Goal: Task Accomplishment & Management: Manage account settings

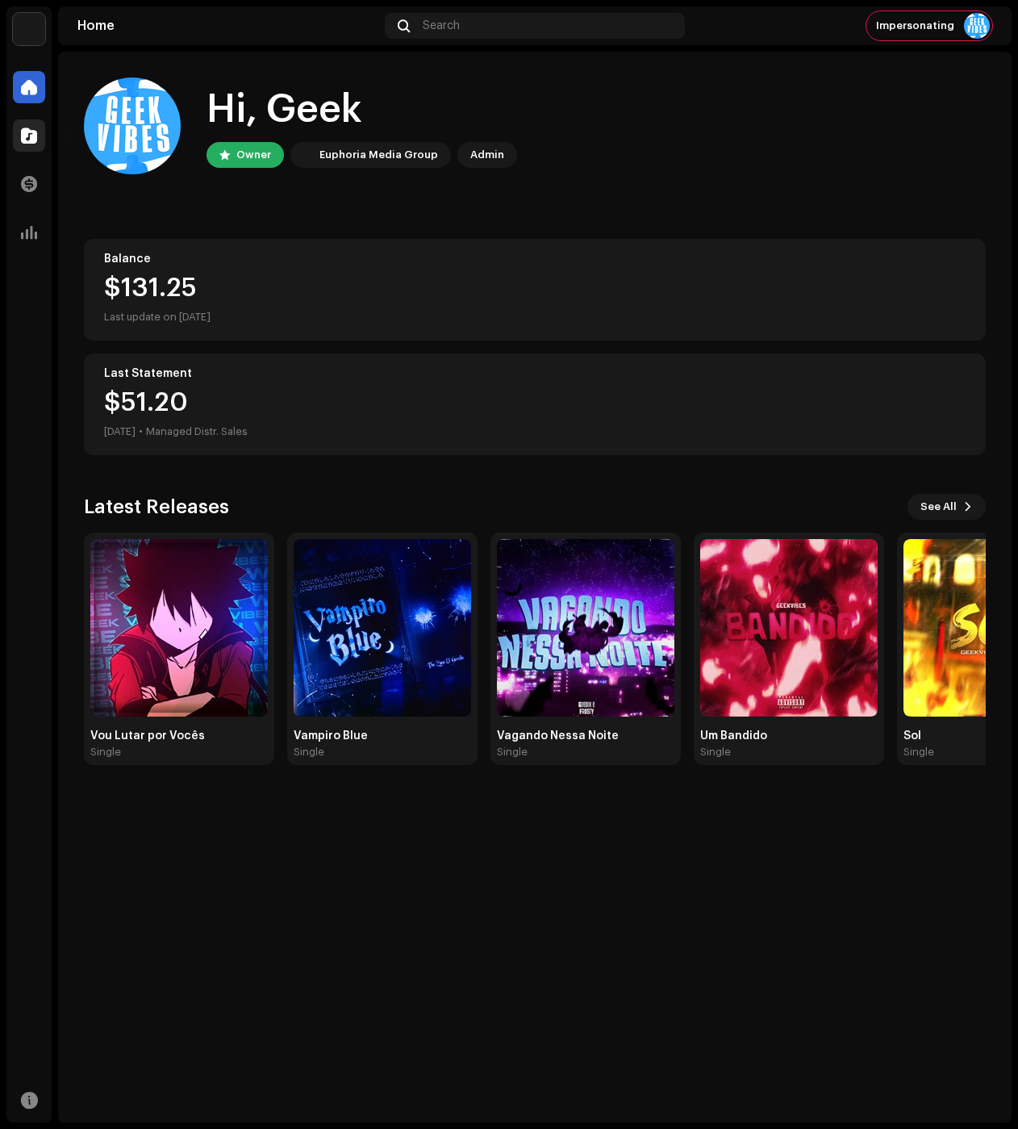
click at [35, 145] on div at bounding box center [29, 135] width 32 height 32
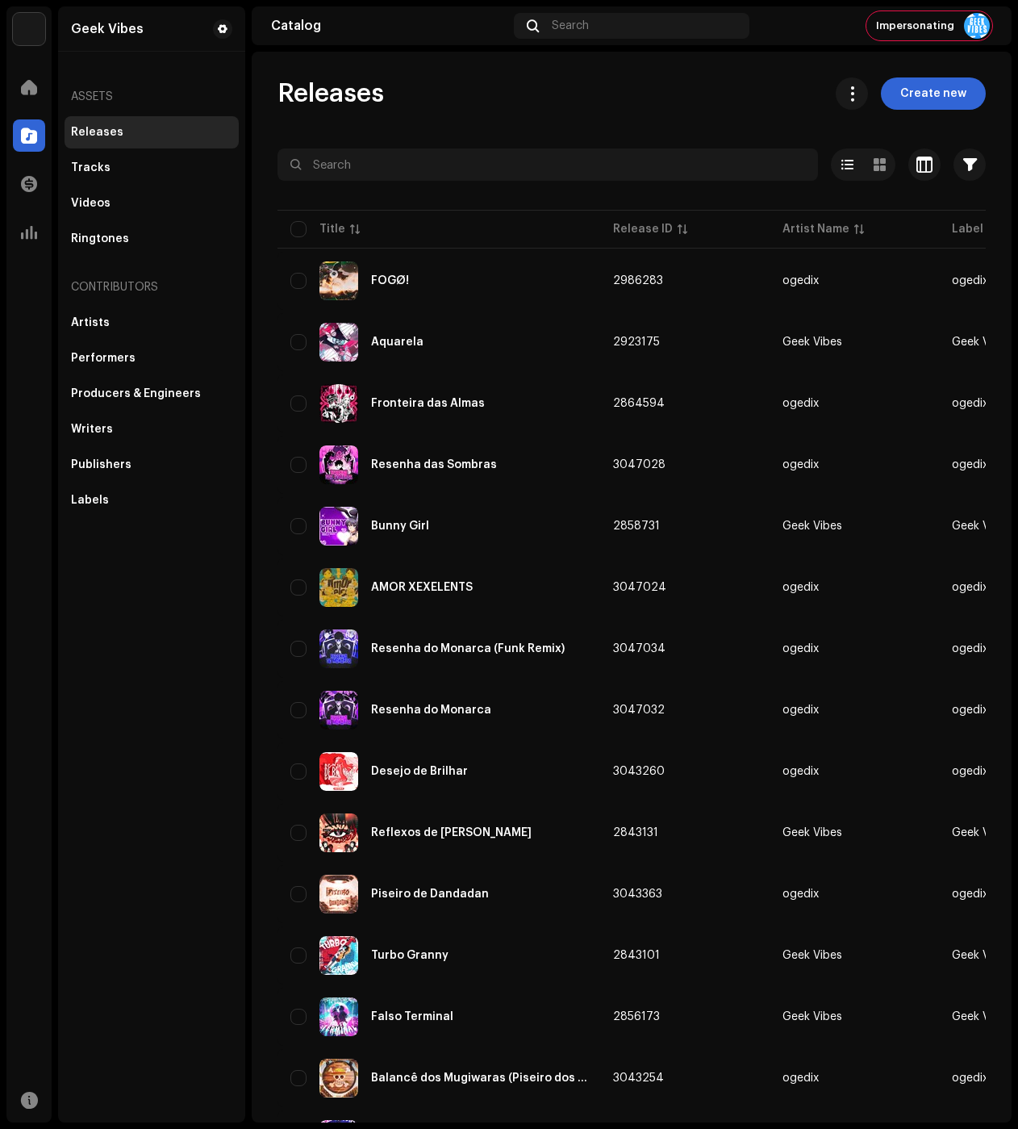
drag, startPoint x: 632, startPoint y: 197, endPoint x: 642, endPoint y: 199, distance: 10.8
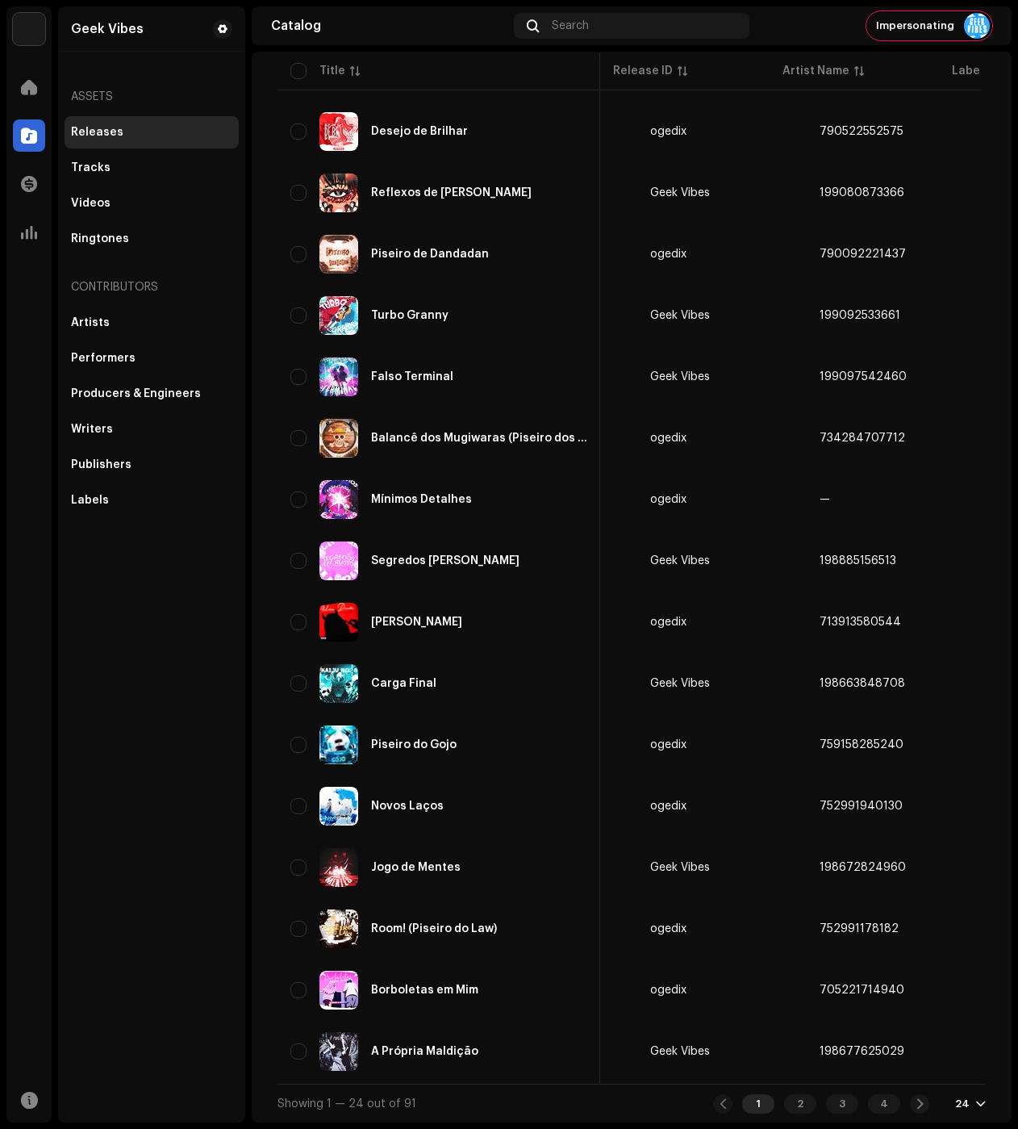
scroll to position [0, 302]
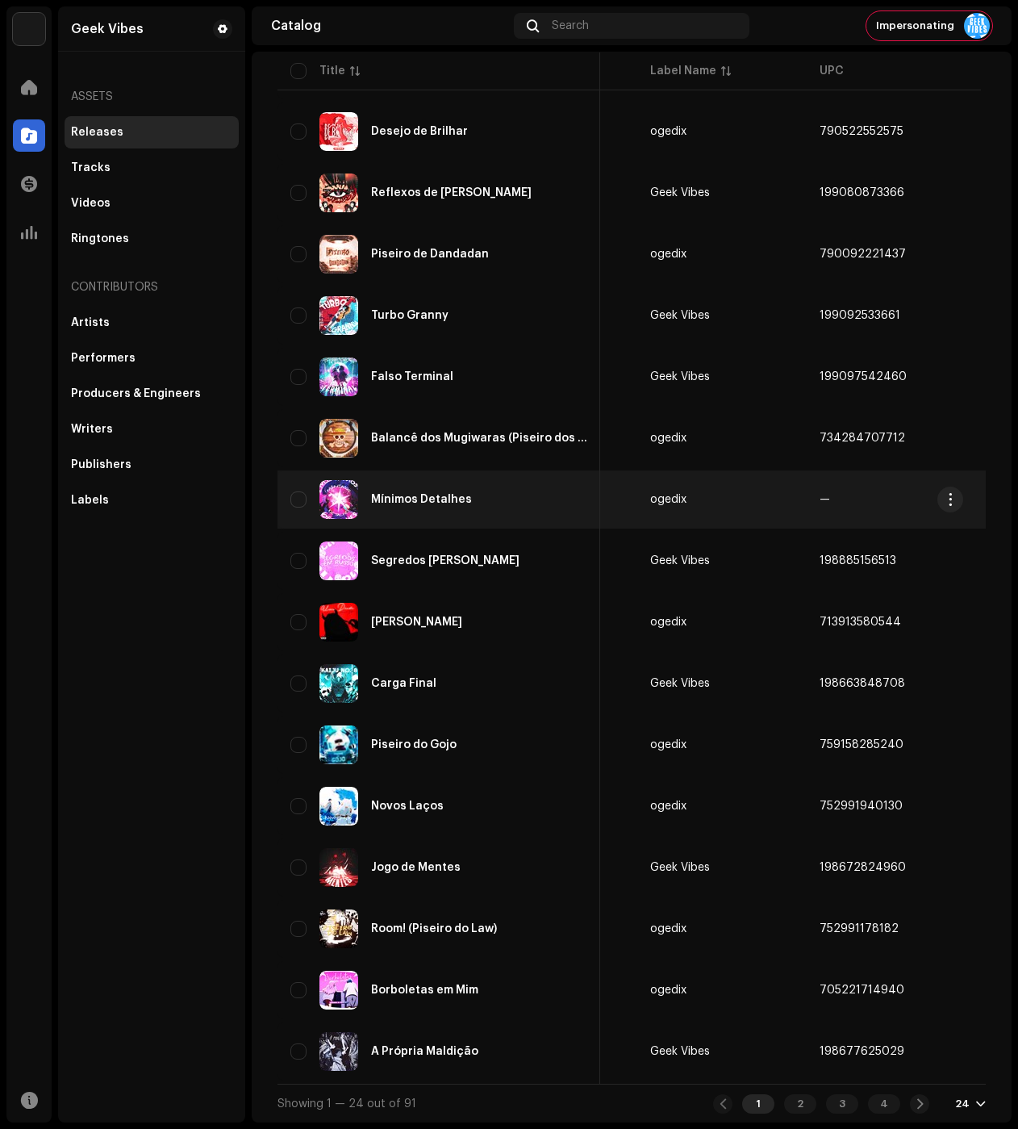
click at [414, 494] on div "Mínimos Detalhes" at bounding box center [421, 499] width 101 height 11
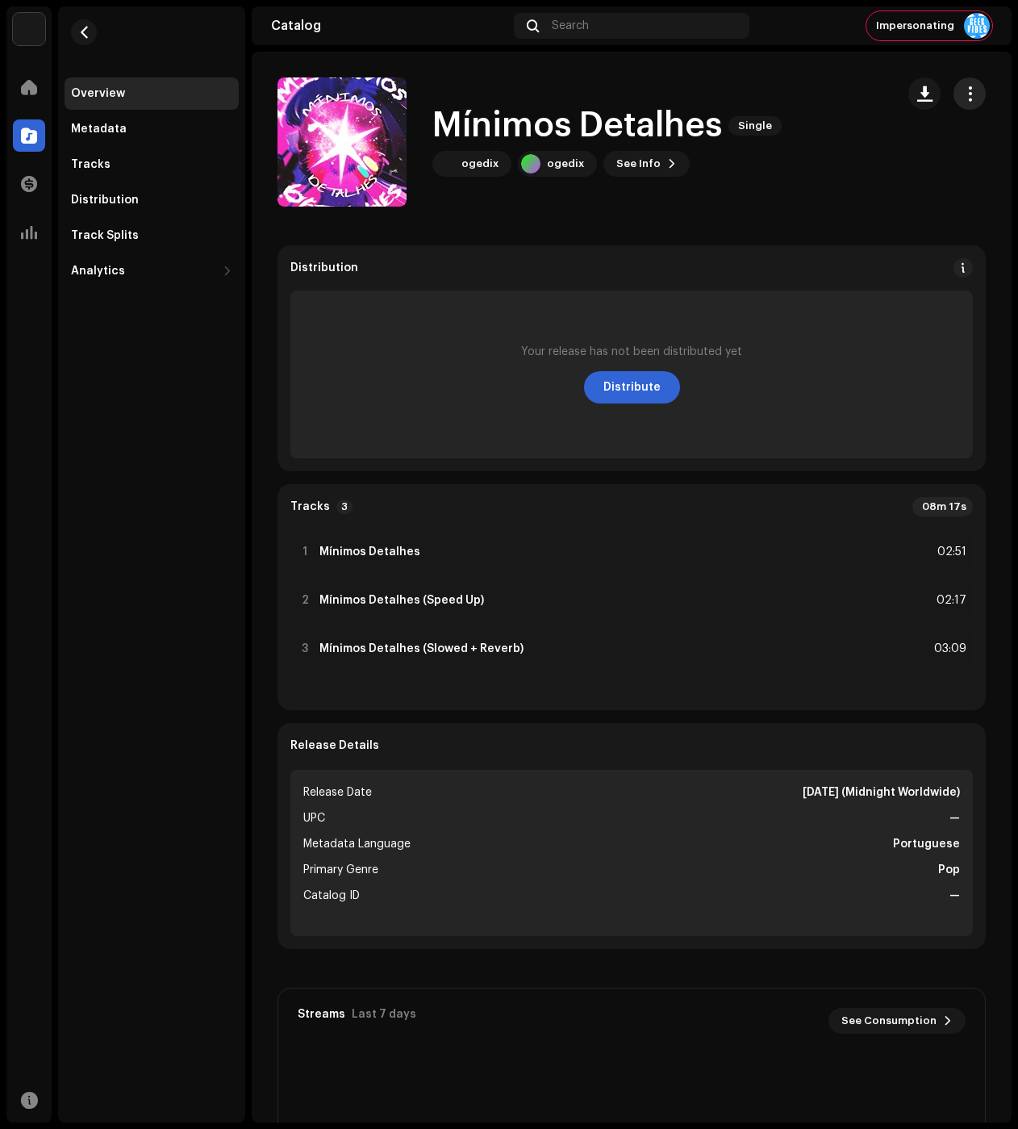
click at [962, 94] on span "button" at bounding box center [969, 93] width 15 height 13
click at [874, 171] on div "Edit" at bounding box center [887, 165] width 150 height 13
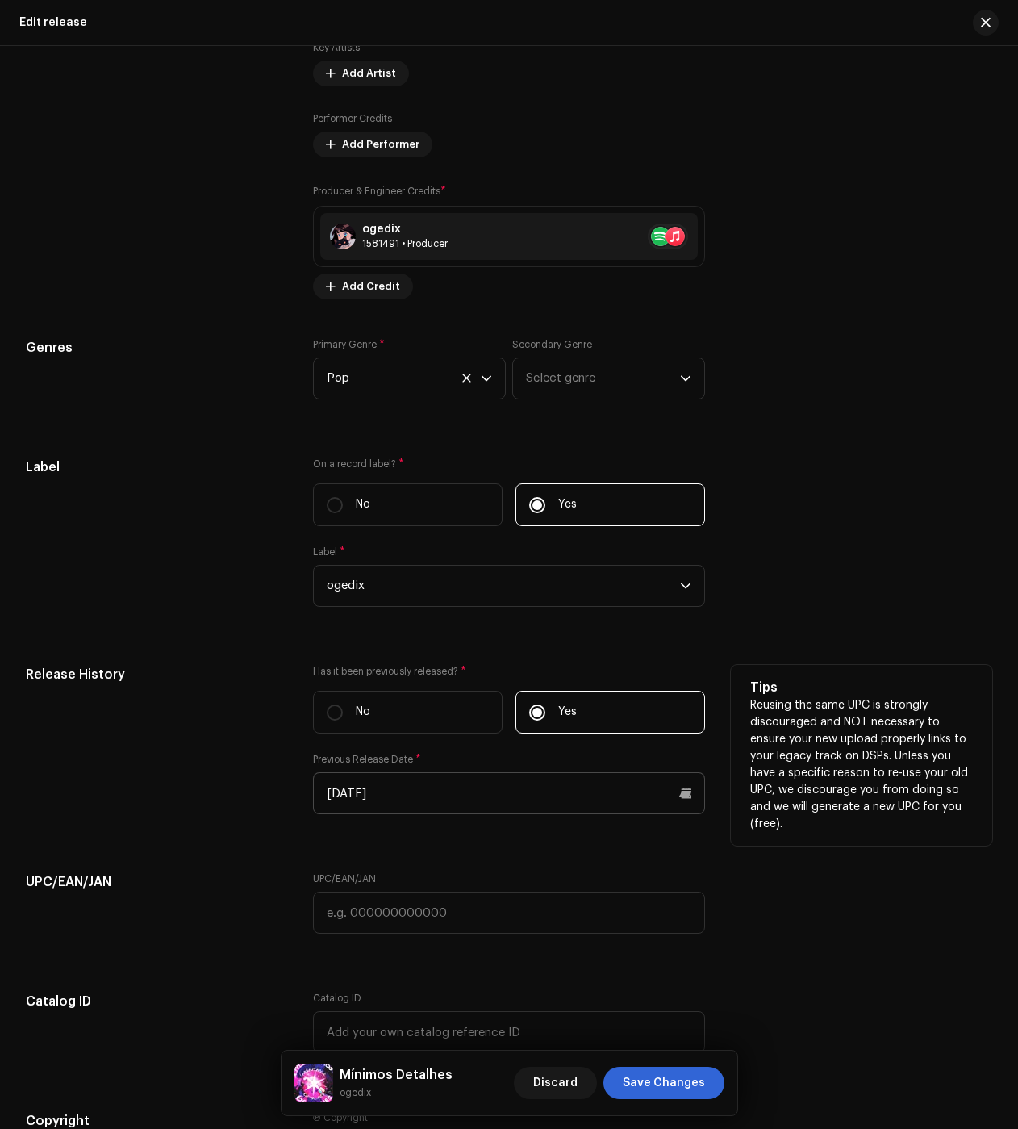
scroll to position [2420, 0]
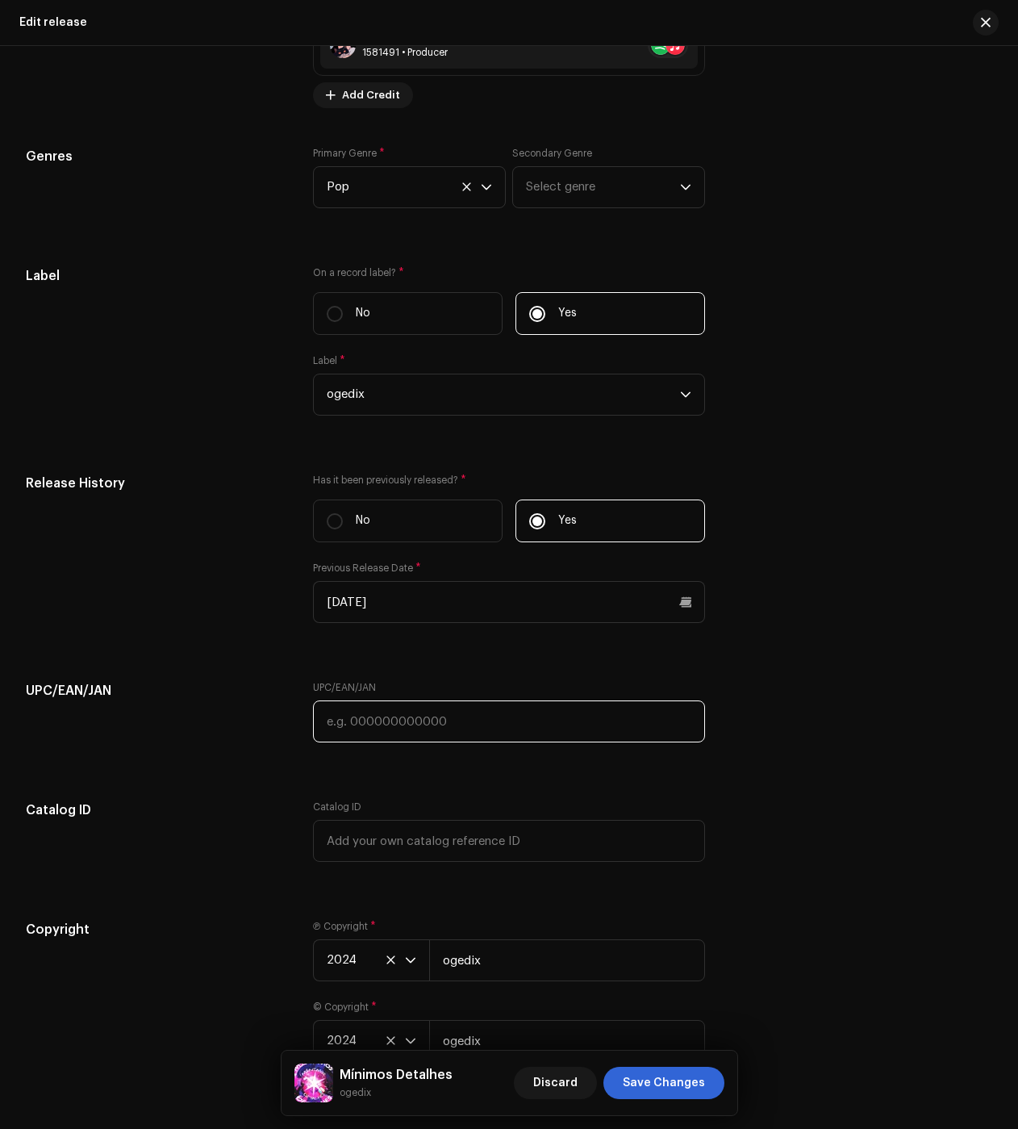
drag, startPoint x: 407, startPoint y: 727, endPoint x: 475, endPoint y: 745, distance: 70.8
click at [407, 726] on input "text" at bounding box center [509, 721] width 392 height 42
paste input "734284437886"
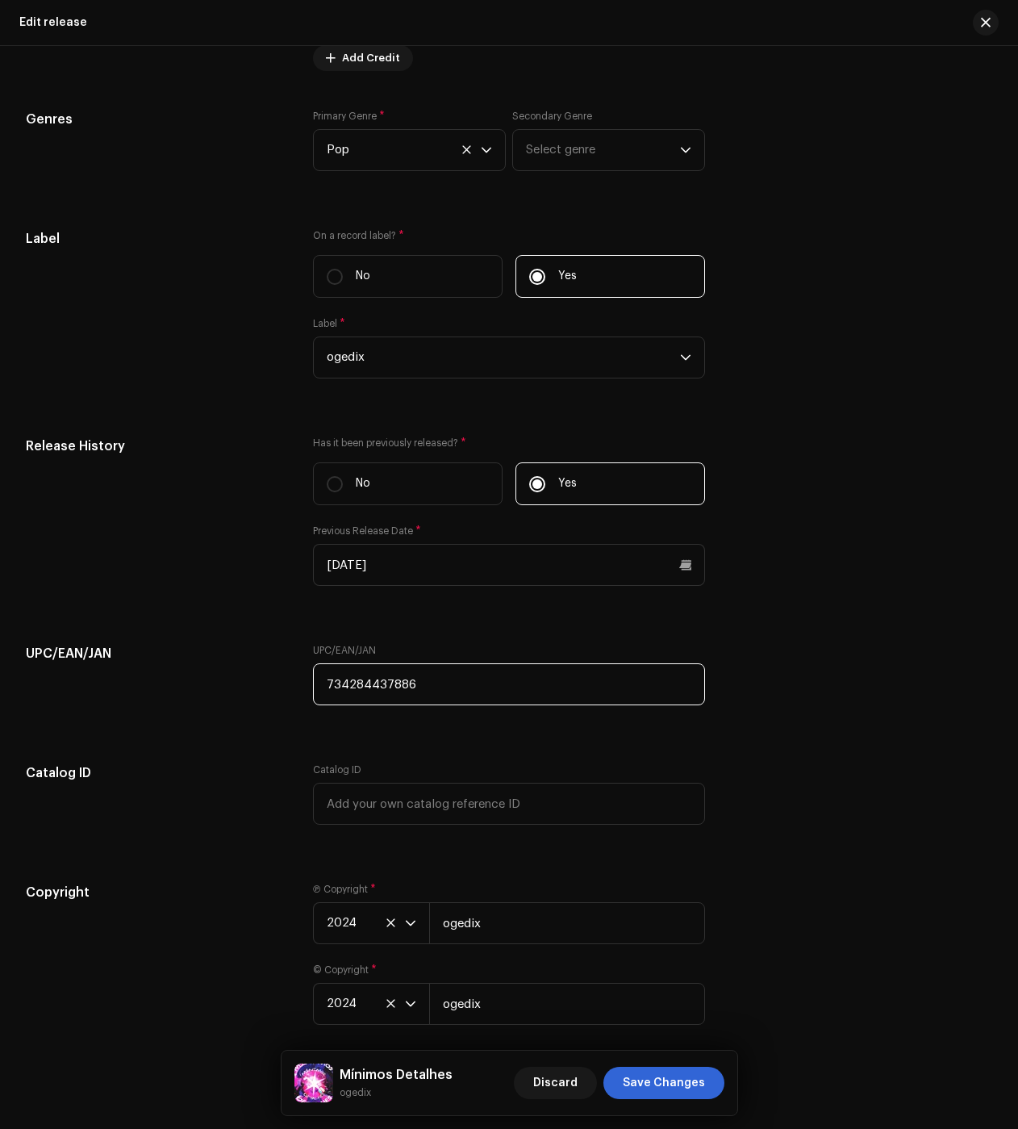
scroll to position [2532, 0]
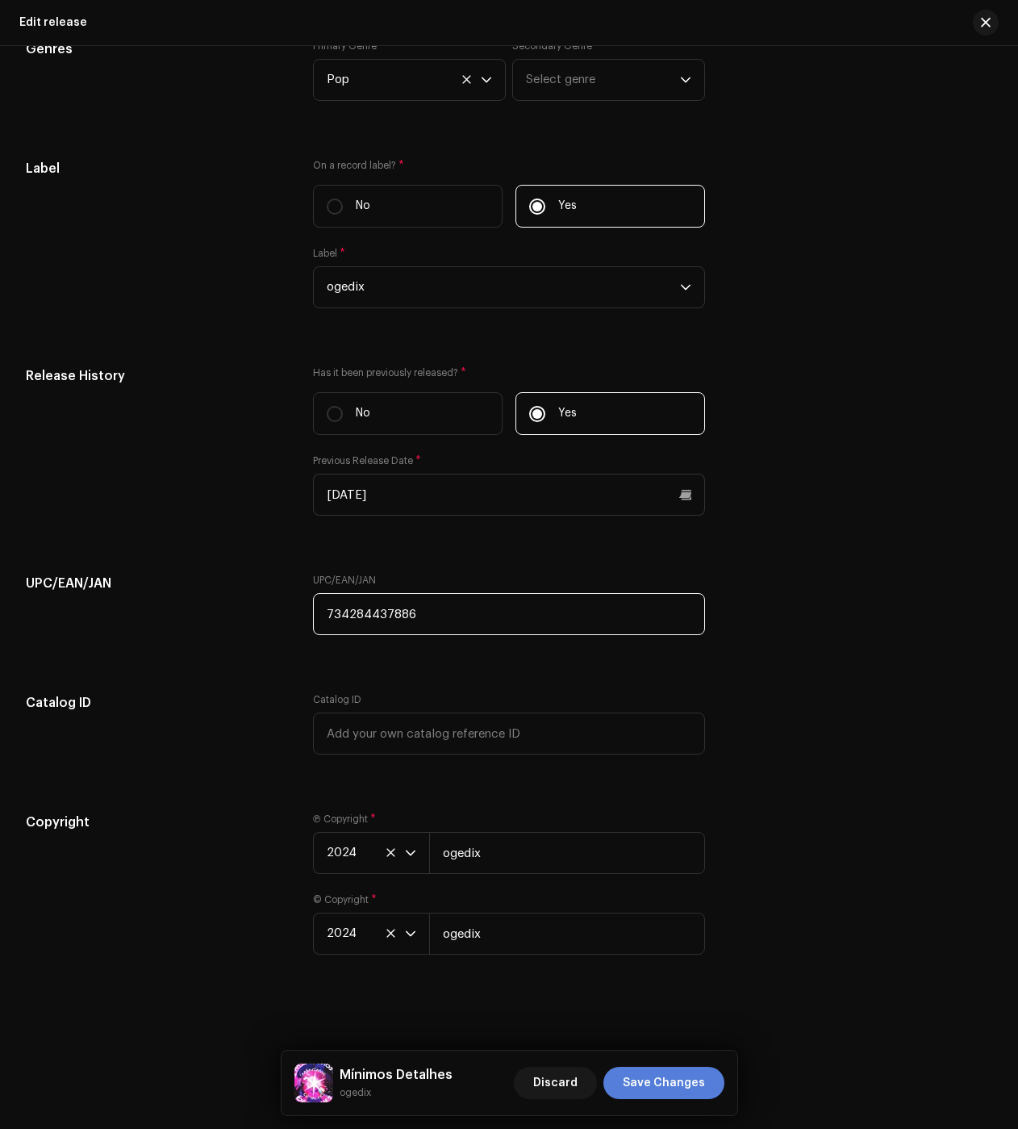
type input "734284437886"
click at [666, 1079] on span "Save Changes" at bounding box center [664, 1082] width 82 height 32
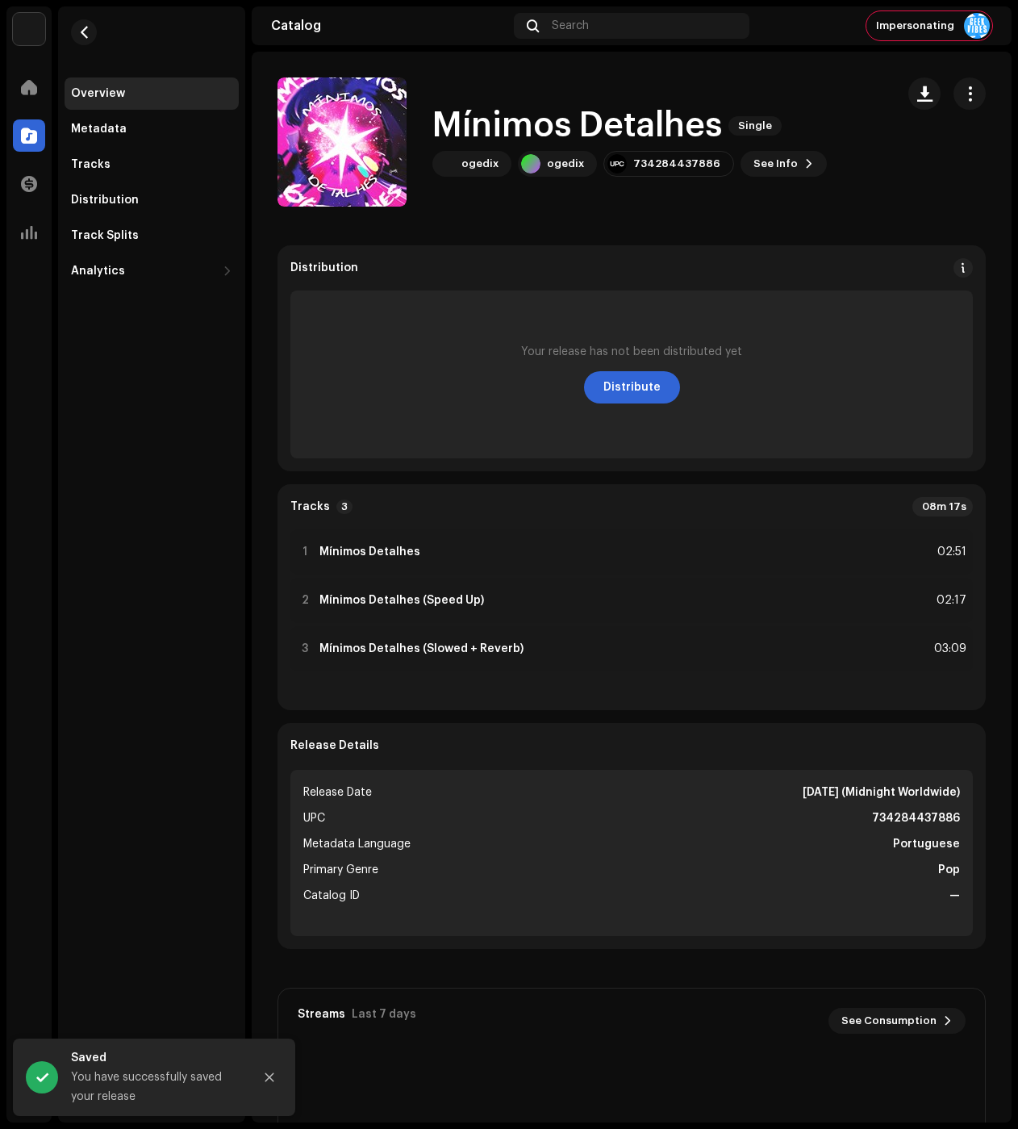
click at [954, 89] on button "button" at bounding box center [970, 93] width 32 height 32
click at [878, 162] on div "Edit" at bounding box center [887, 165] width 150 height 13
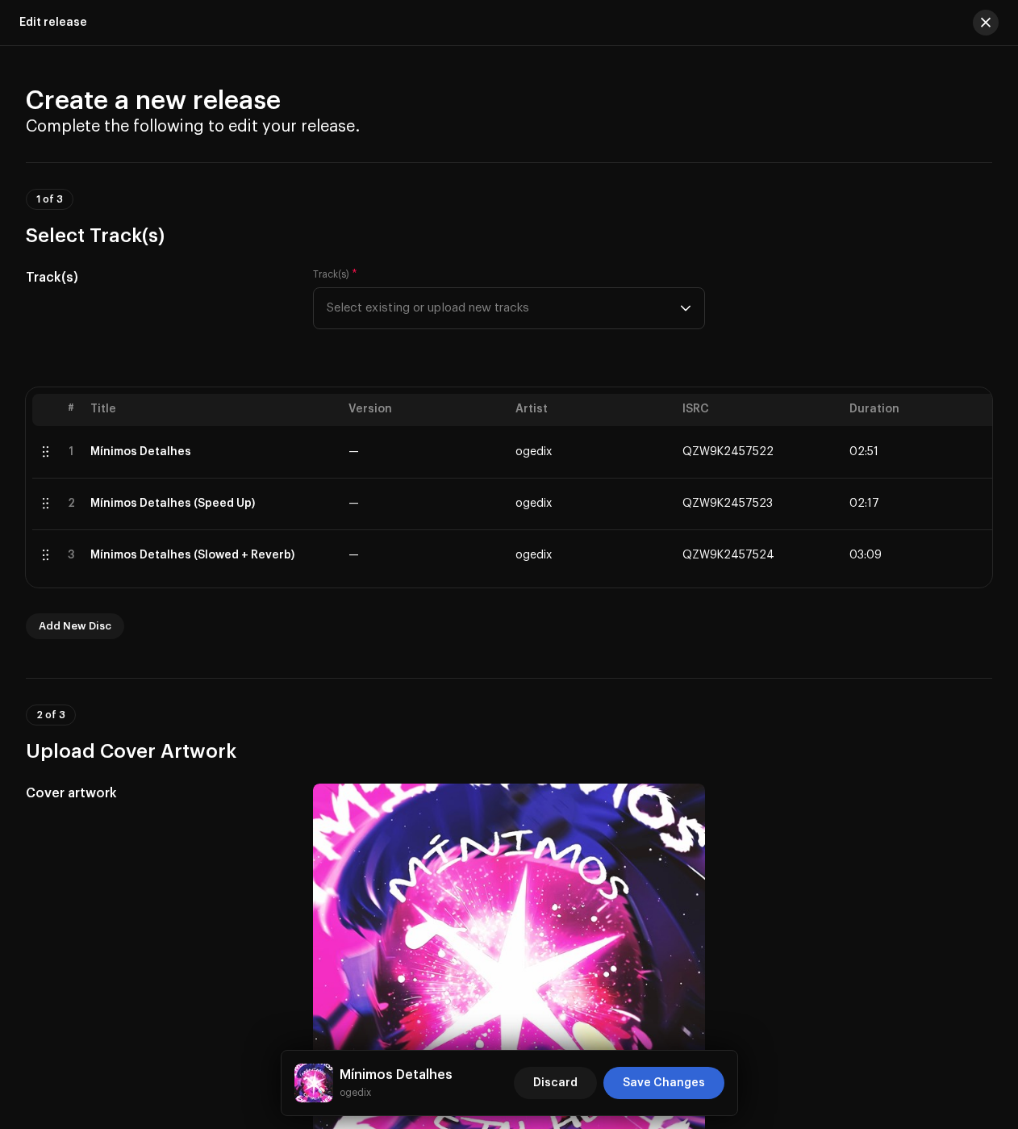
click at [989, 33] on button "button" at bounding box center [986, 23] width 26 height 26
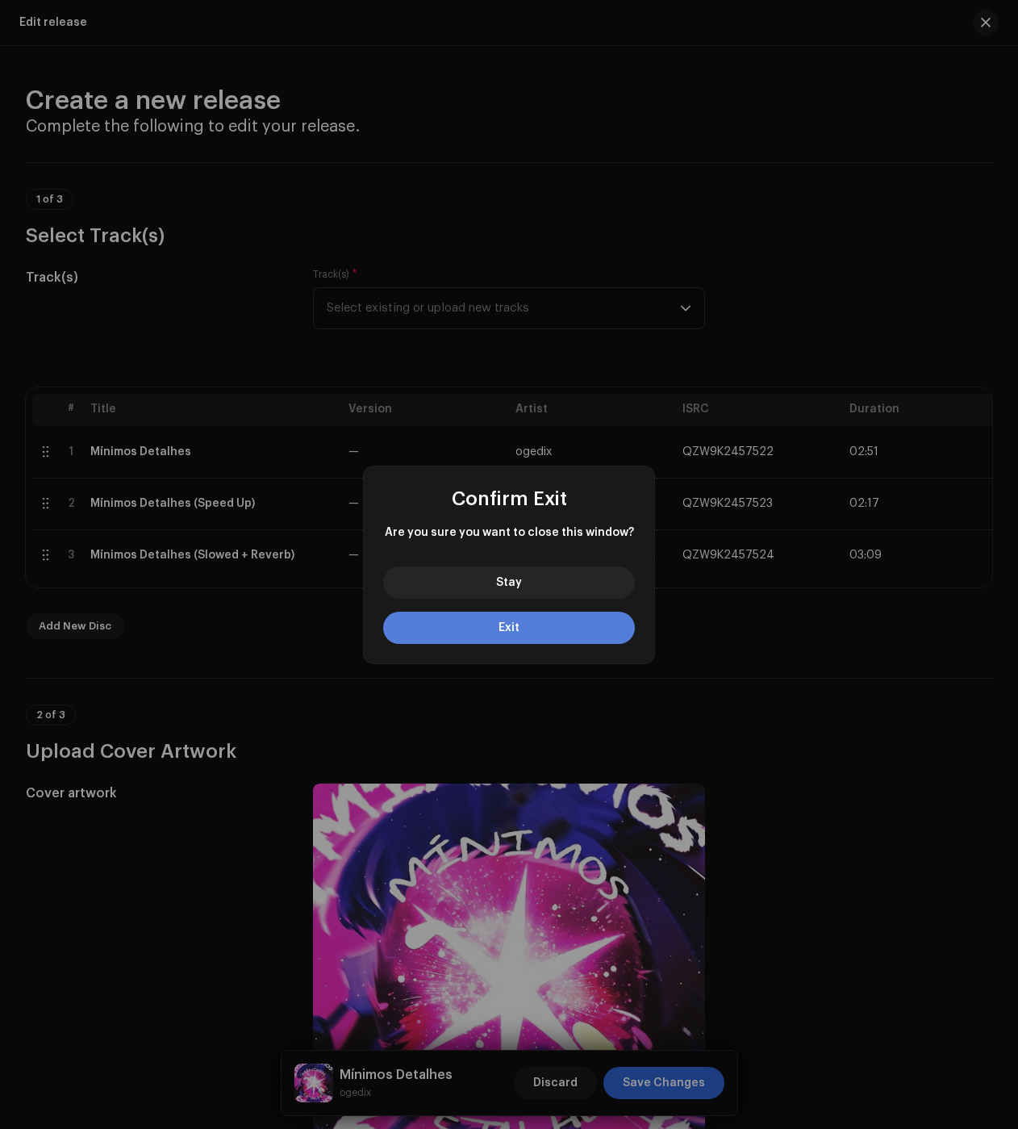
drag, startPoint x: 508, startPoint y: 625, endPoint x: 497, endPoint y: 616, distance: 14.4
click at [509, 625] on span "Exit" at bounding box center [509, 627] width 21 height 11
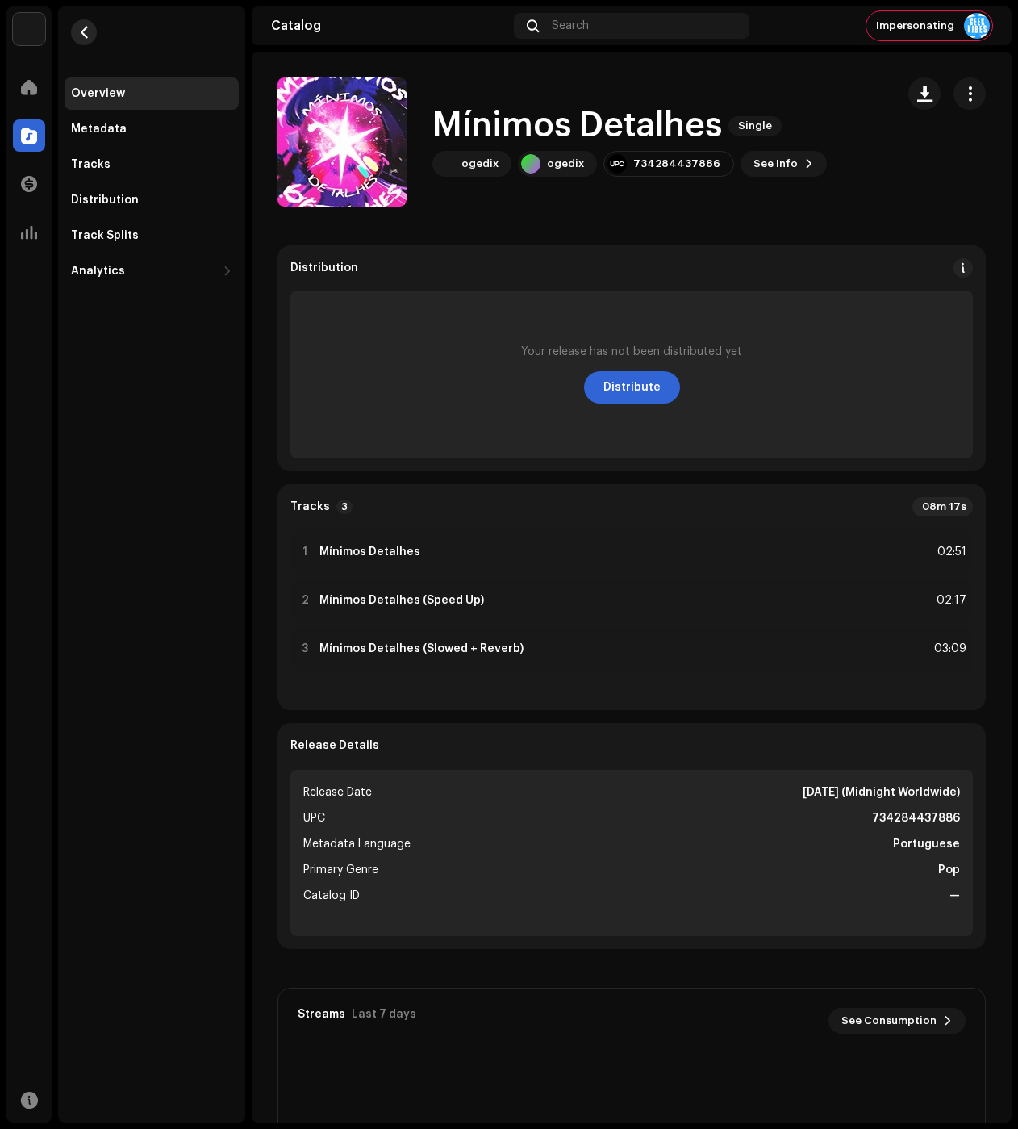
click at [82, 28] on span "button" at bounding box center [84, 32] width 12 height 13
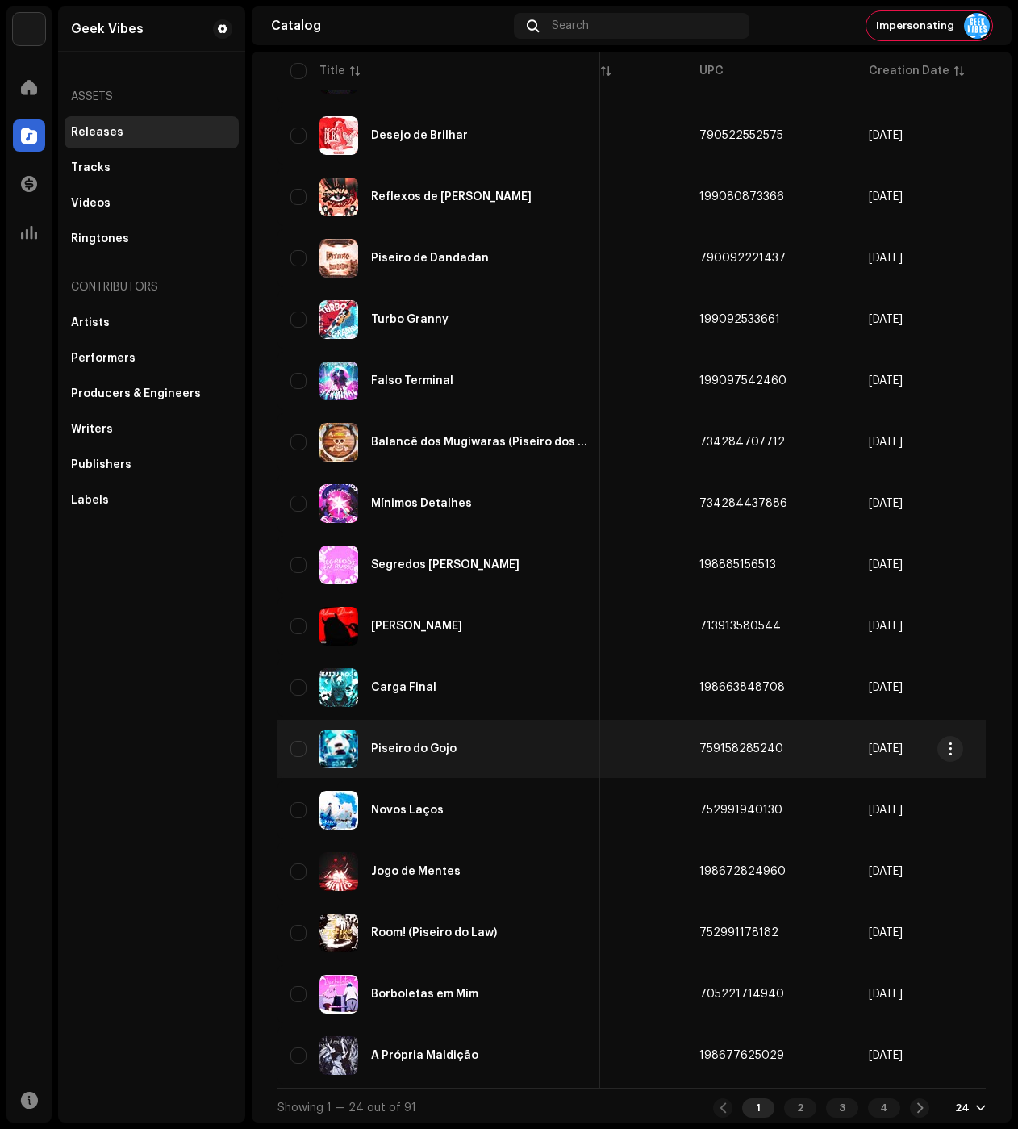
scroll to position [650, 0]
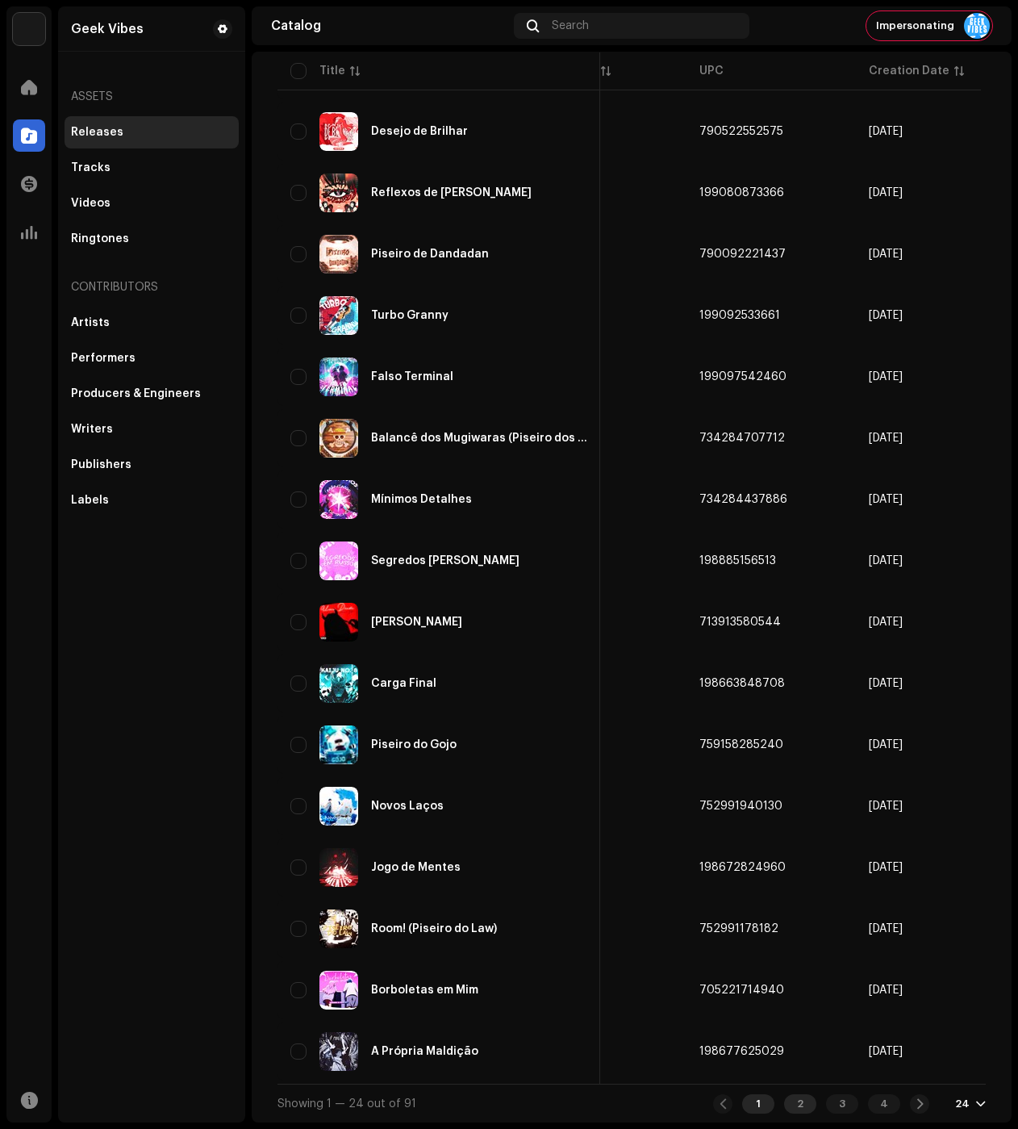
click at [784, 1104] on div "2" at bounding box center [800, 1103] width 32 height 19
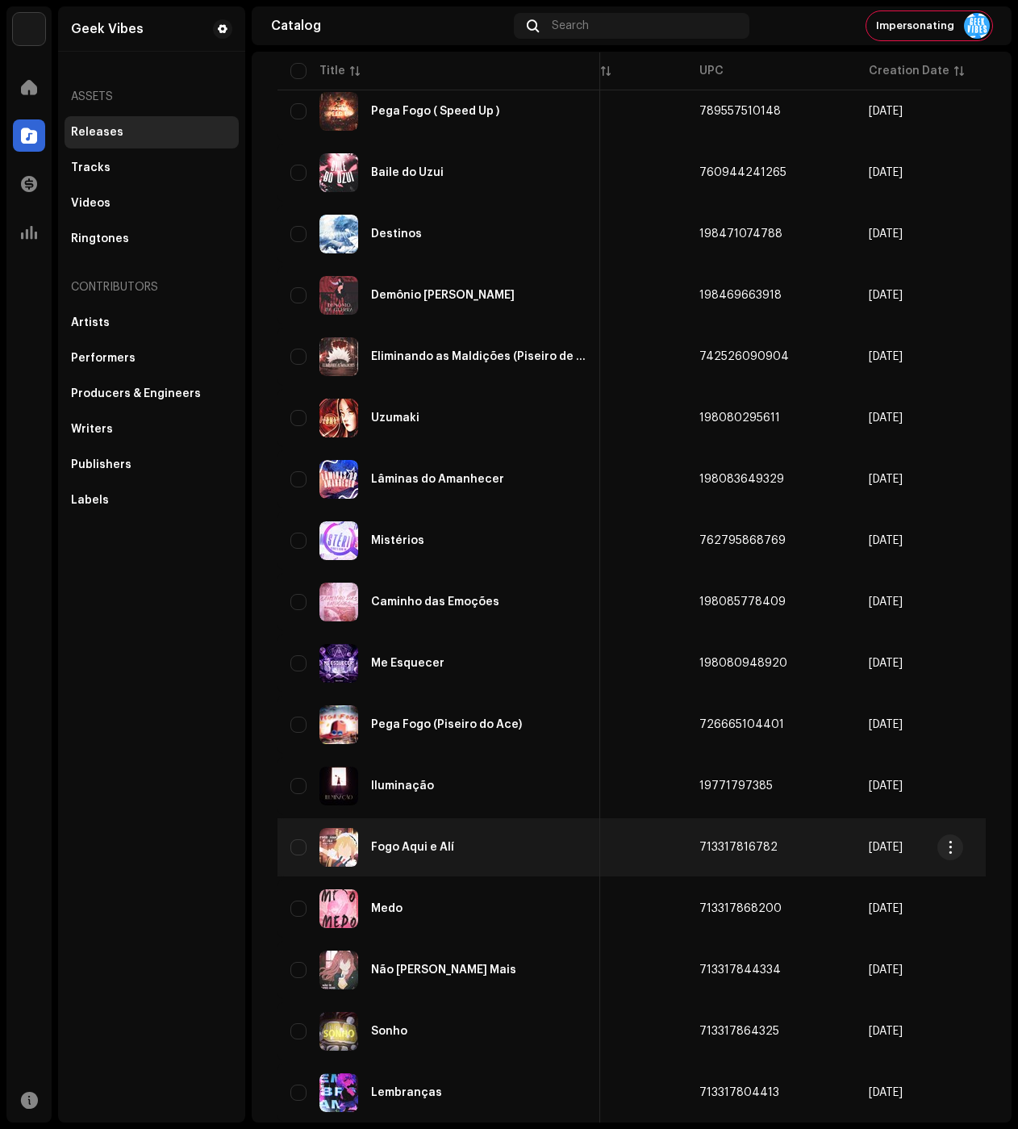
scroll to position [650, 0]
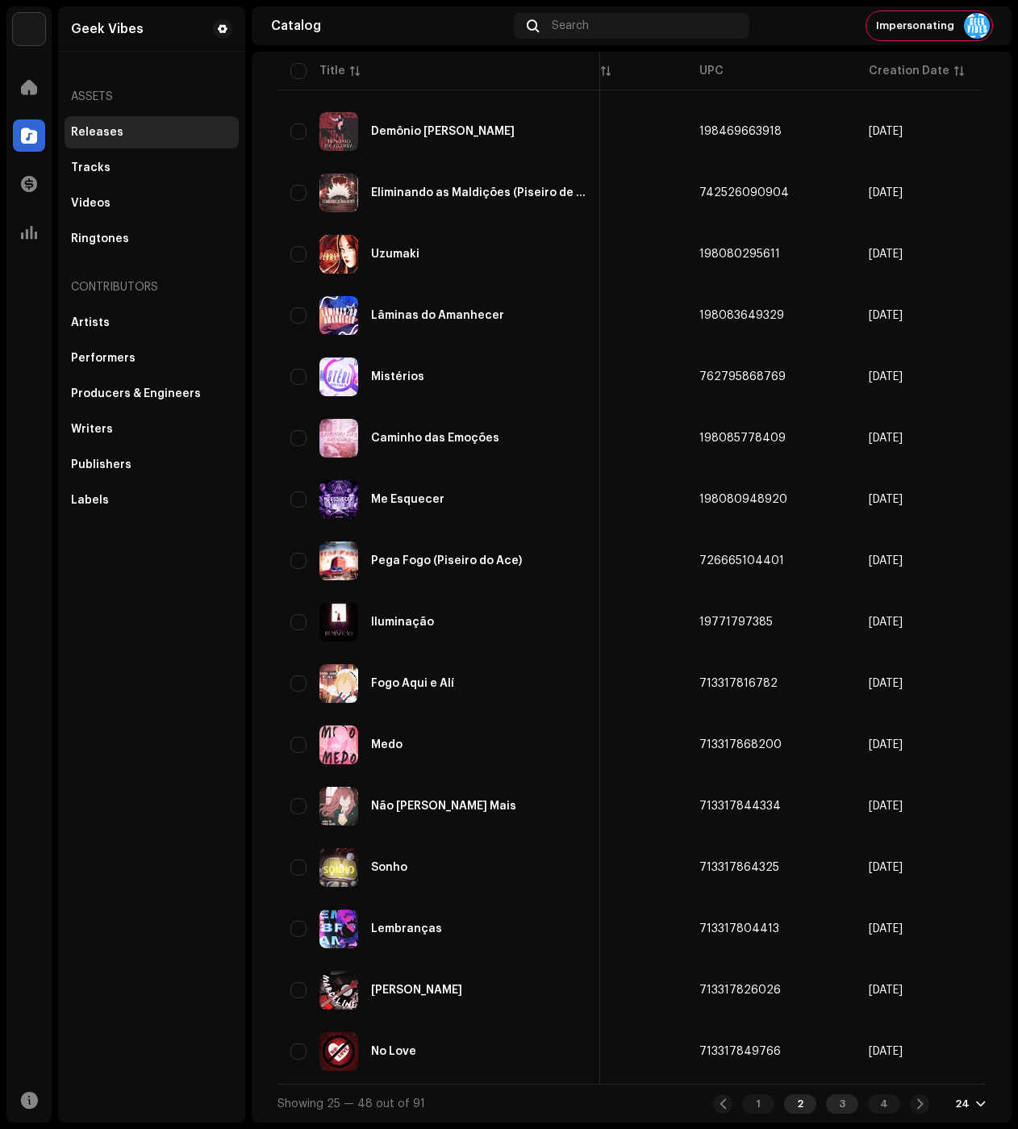
click at [833, 1097] on div "3" at bounding box center [842, 1103] width 32 height 19
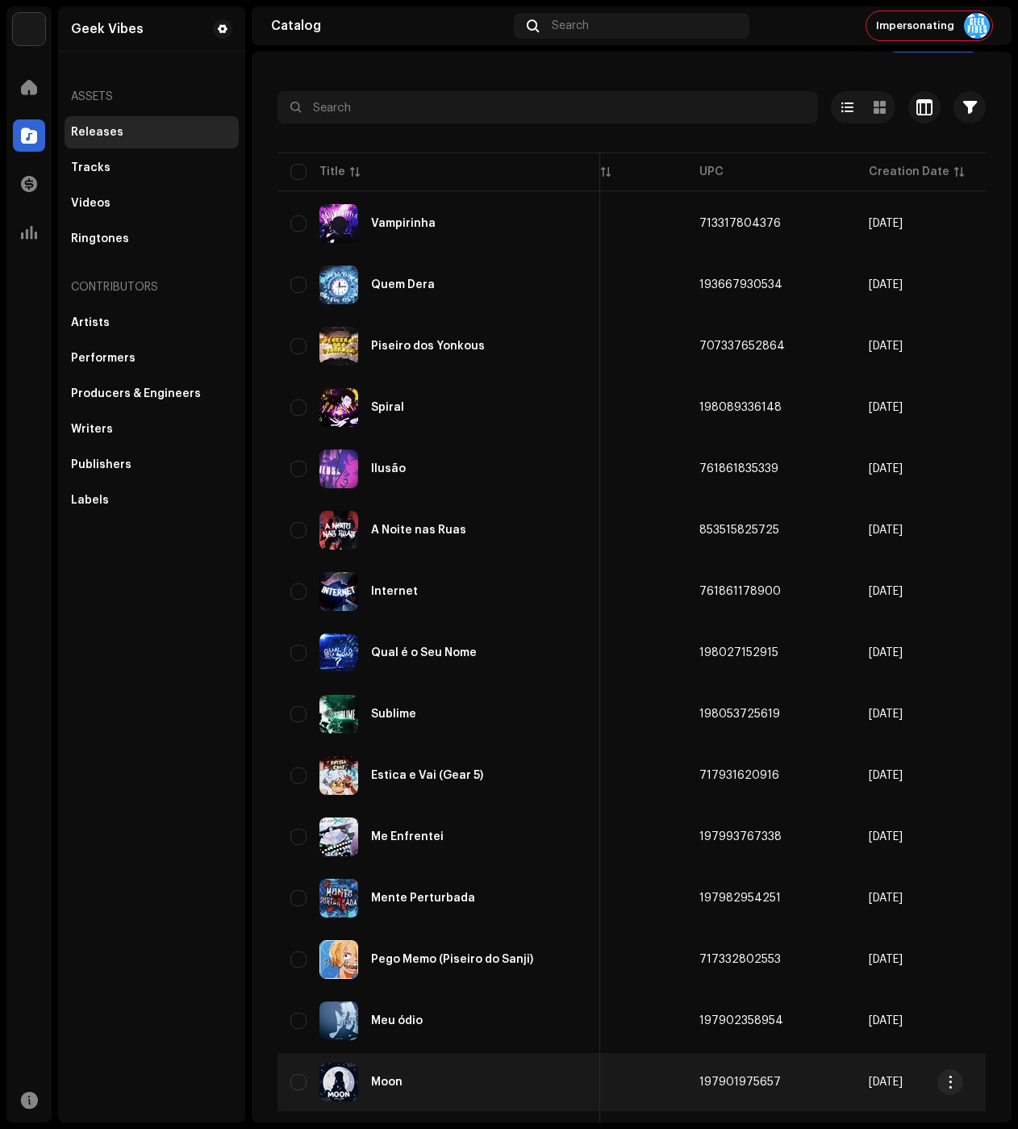
scroll to position [565, 0]
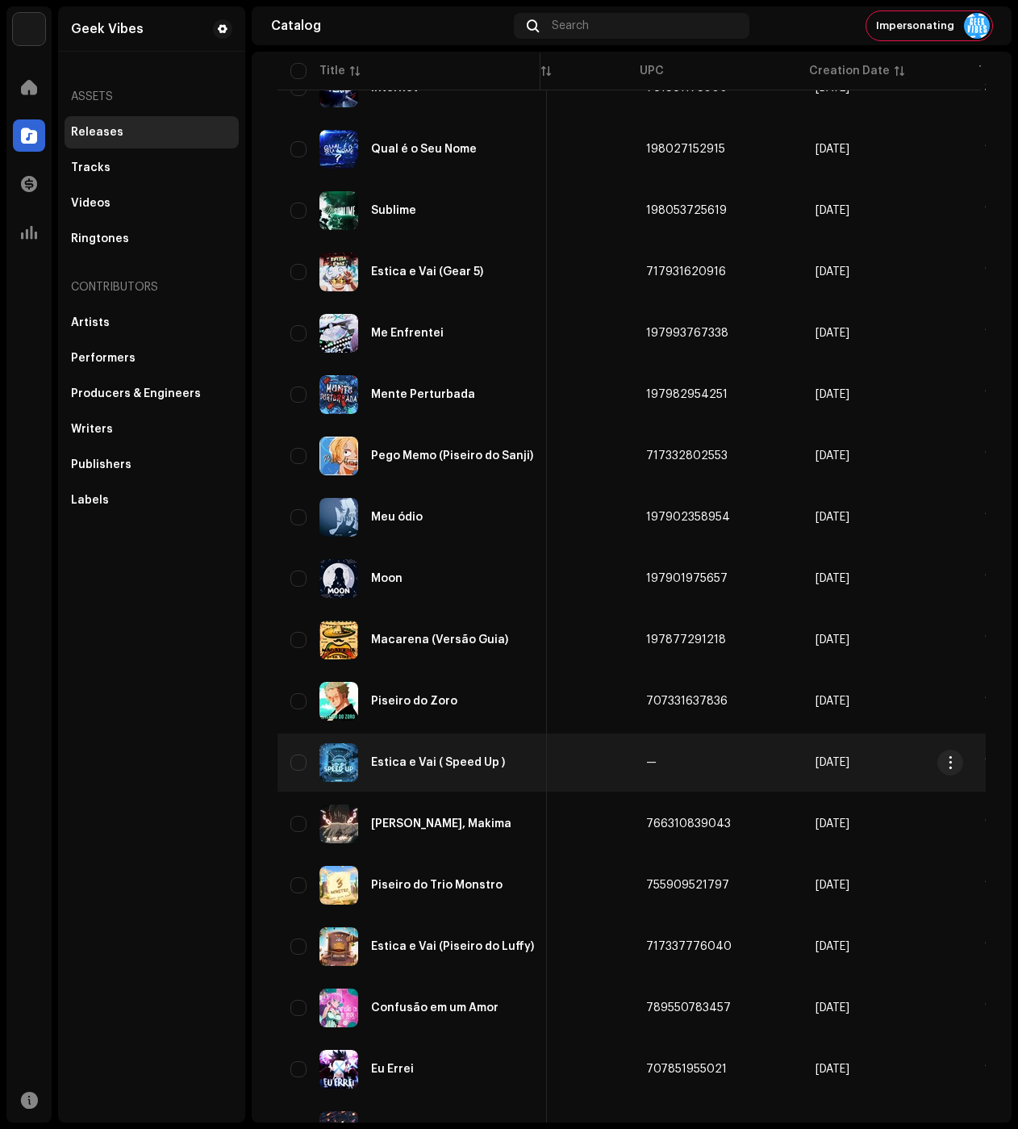
click at [474, 765] on div "Estica e Vai ( Speed Up )" at bounding box center [438, 762] width 134 height 11
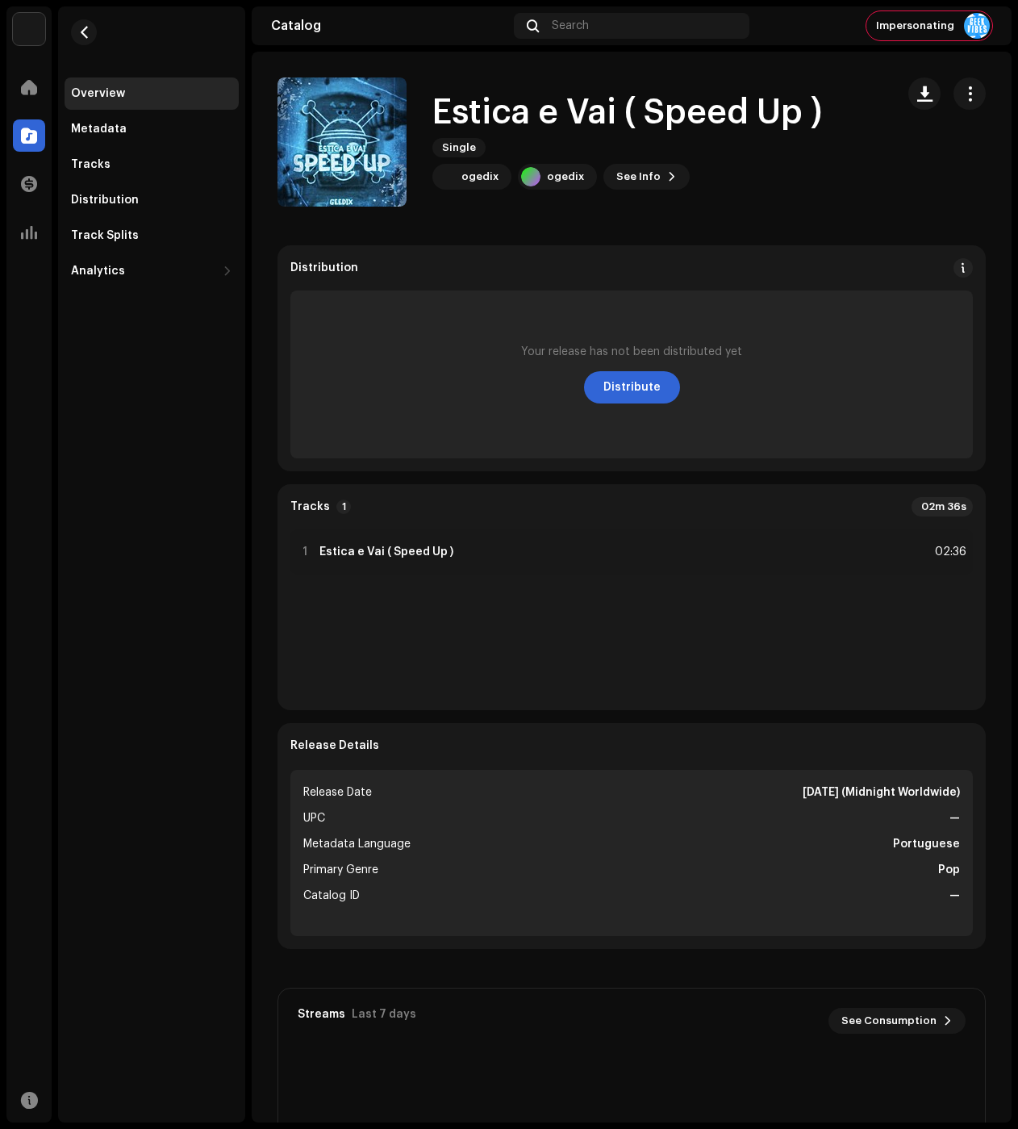
drag, startPoint x: 953, startPoint y: 97, endPoint x: 938, endPoint y: 119, distance: 26.2
click at [962, 97] on span "button" at bounding box center [969, 93] width 15 height 13
click at [854, 177] on div "Edit" at bounding box center [887, 165] width 163 height 32
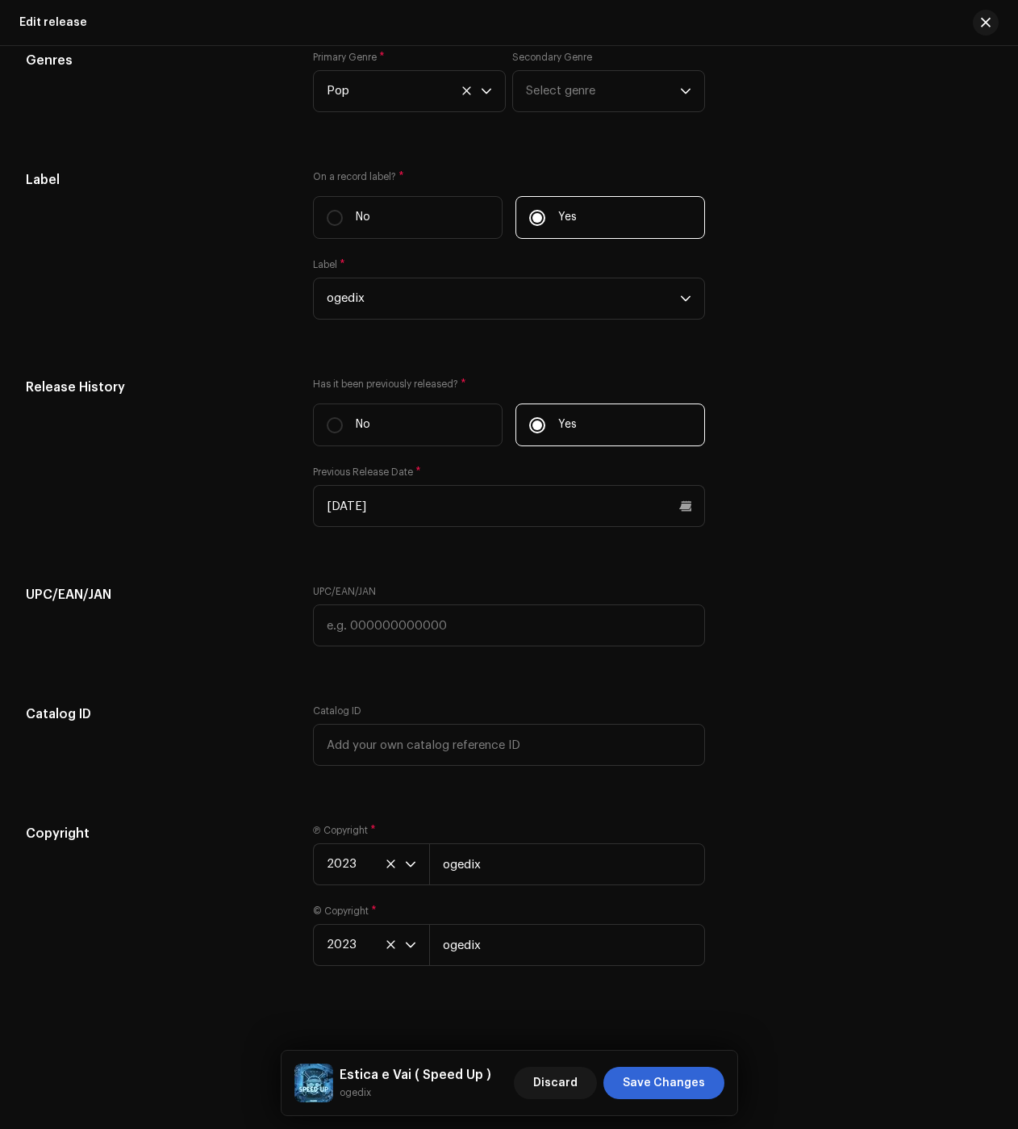
scroll to position [2420, 0]
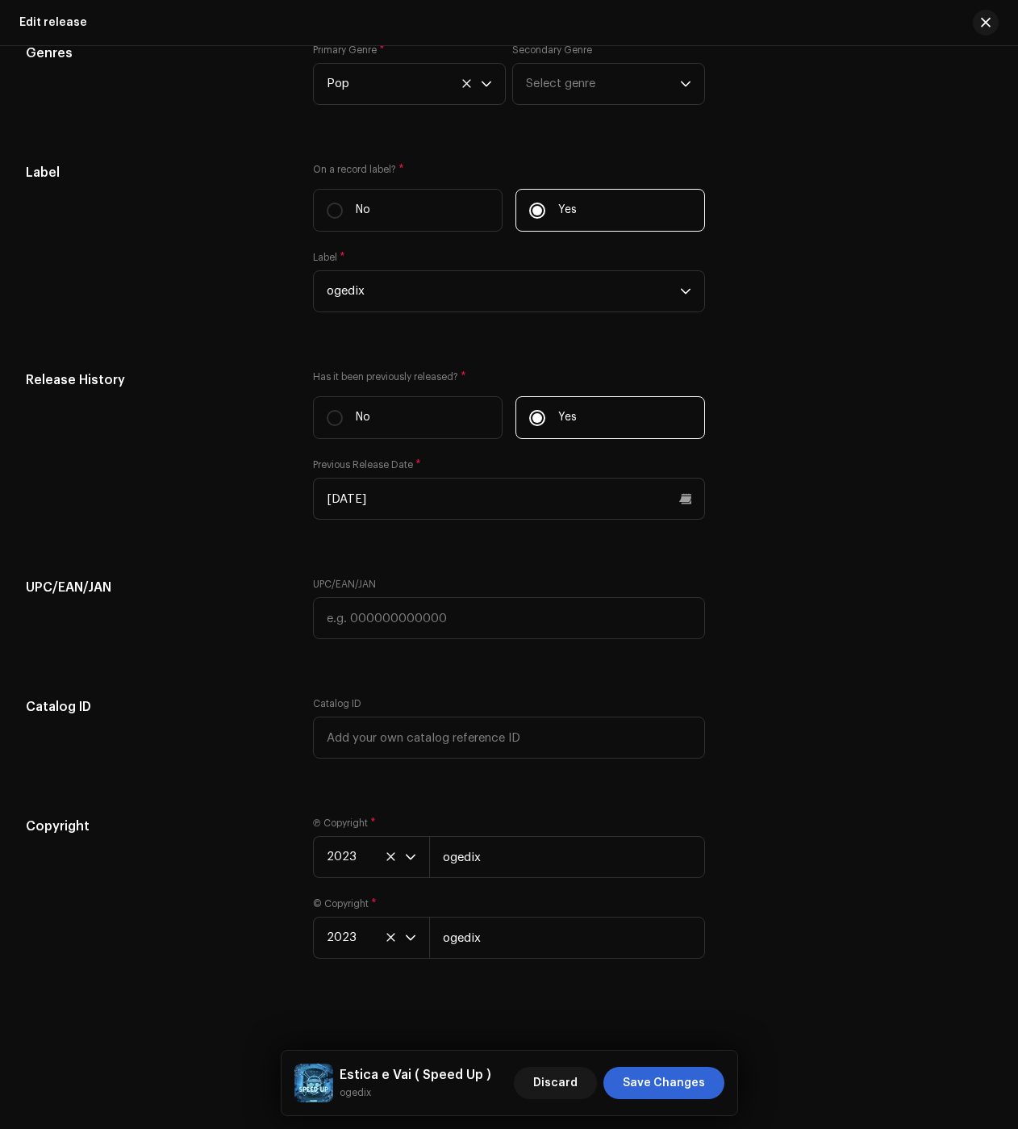
click at [365, 599] on div "UPC/EAN/JAN" at bounding box center [509, 608] width 392 height 61
click at [362, 615] on input "text" at bounding box center [509, 618] width 392 height 42
paste input "821555526636"
type input "821555526636"
drag, startPoint x: 843, startPoint y: 841, endPoint x: 828, endPoint y: 812, distance: 32.1
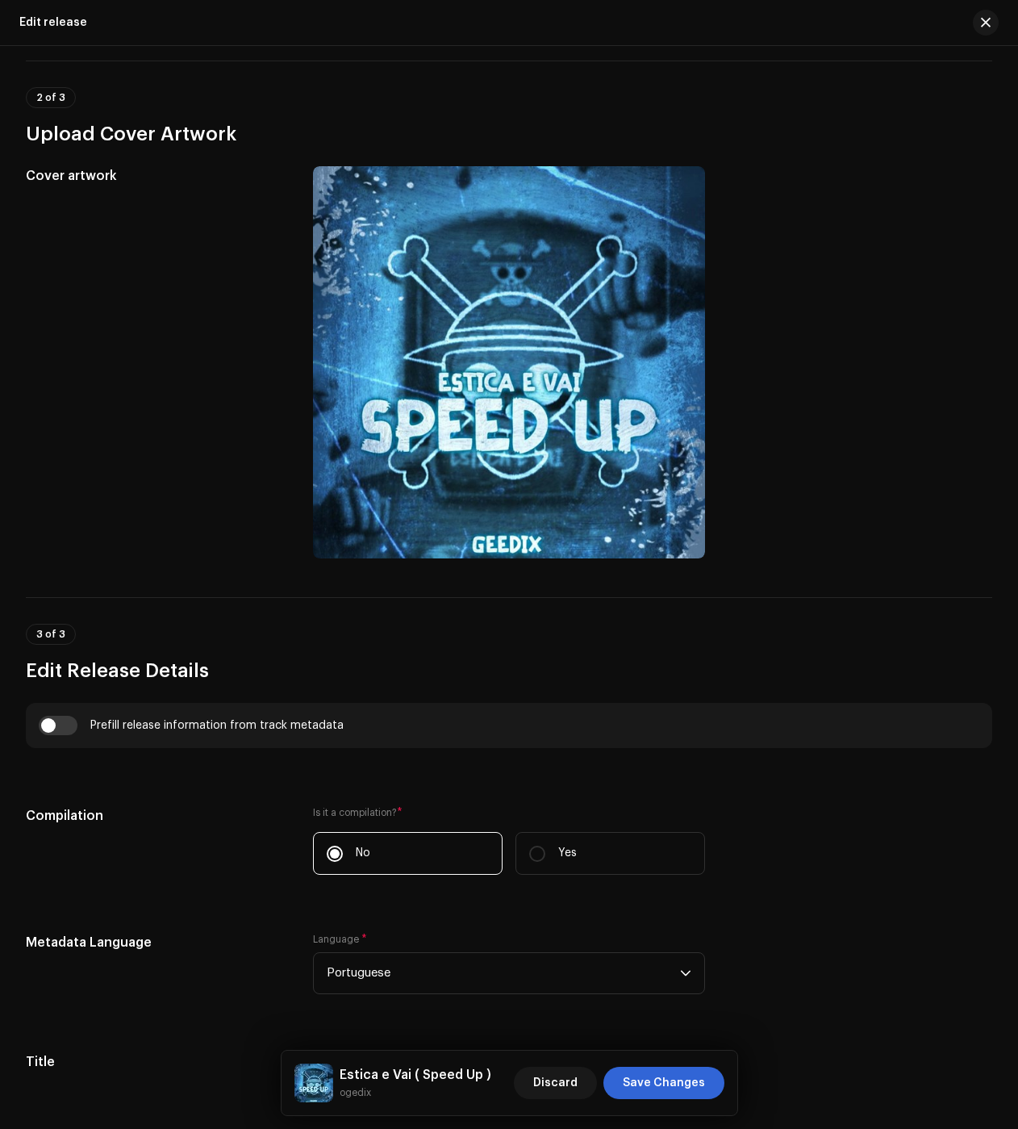
scroll to position [0, 0]
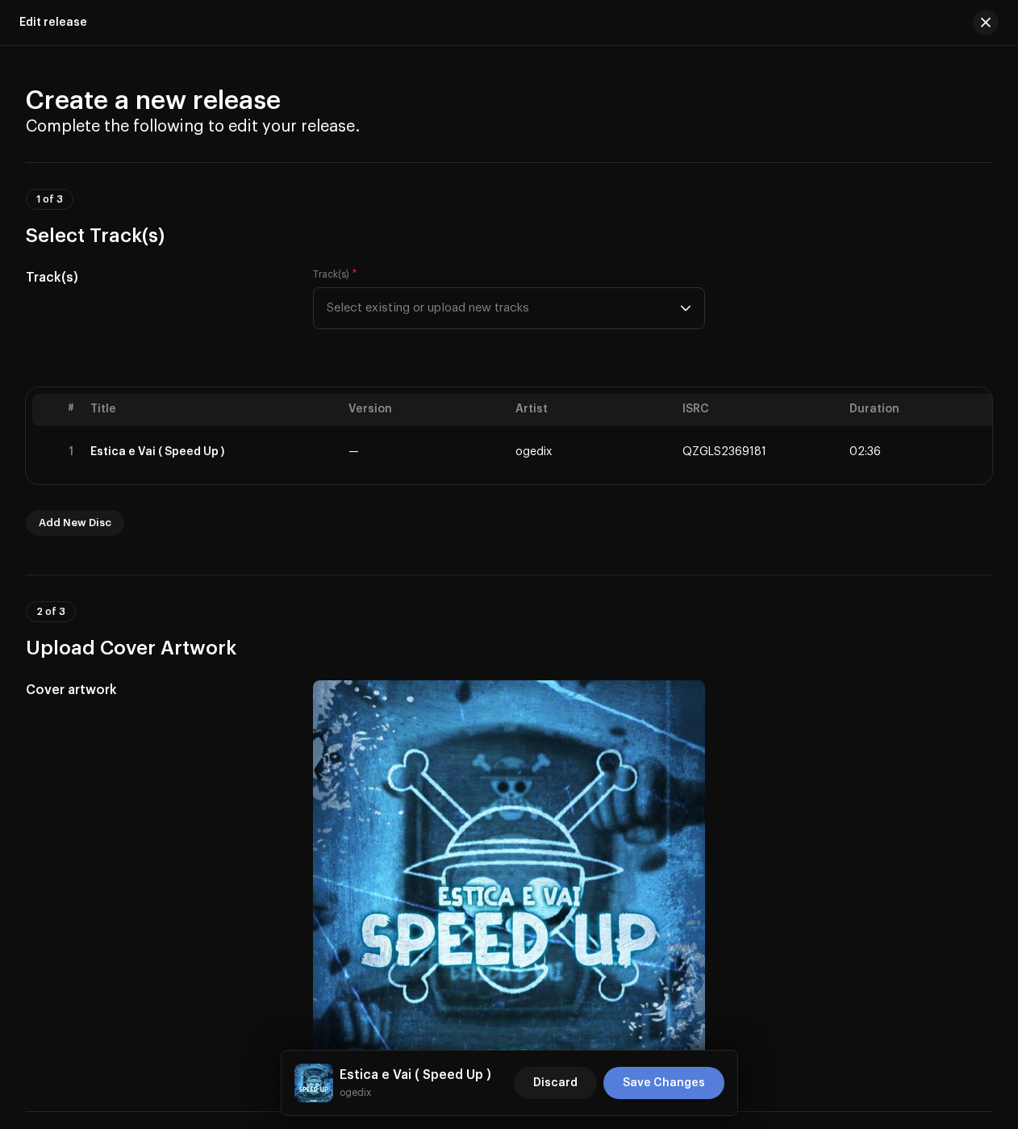
click at [677, 1085] on span "Save Changes" at bounding box center [664, 1082] width 82 height 32
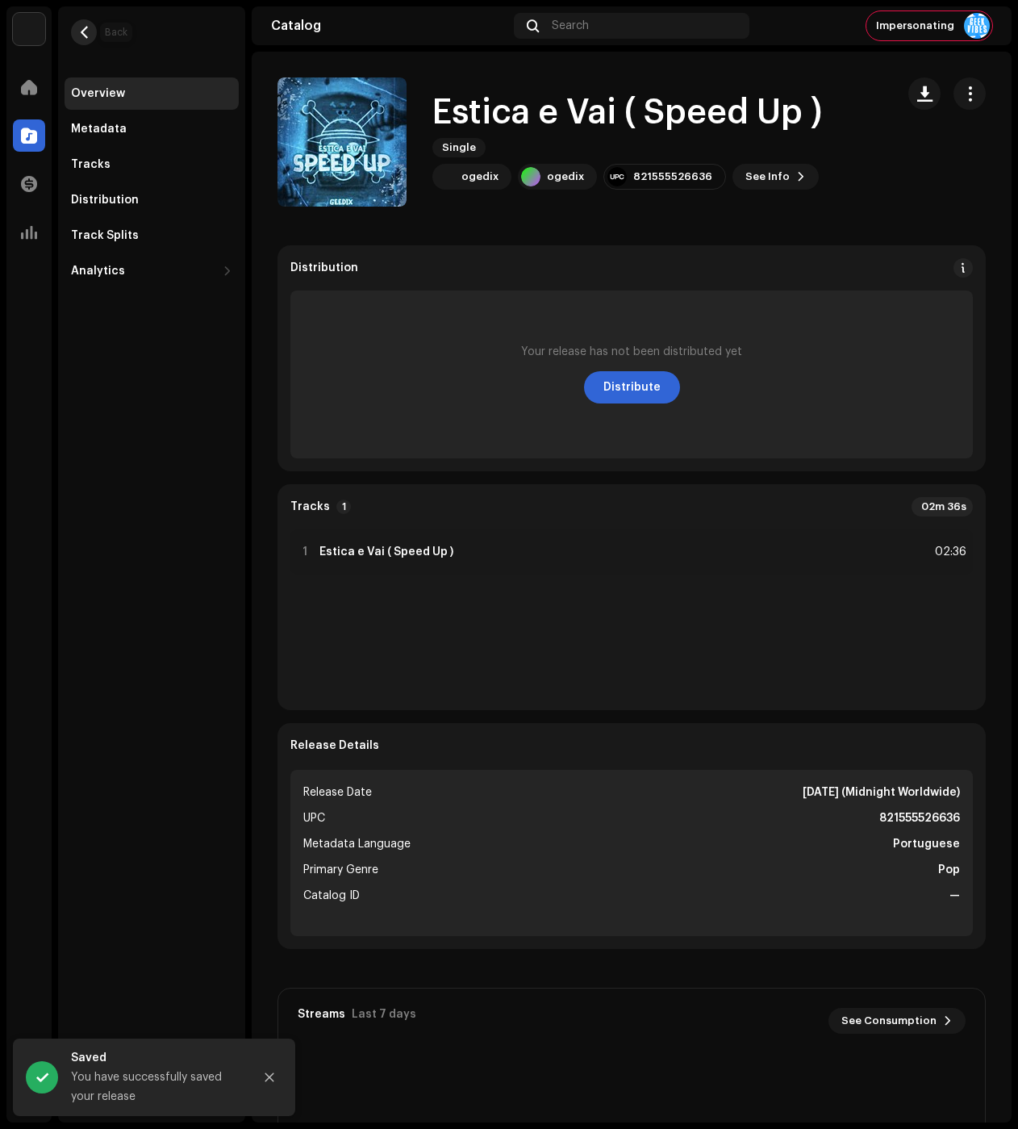
click at [88, 39] on button "button" at bounding box center [84, 32] width 26 height 26
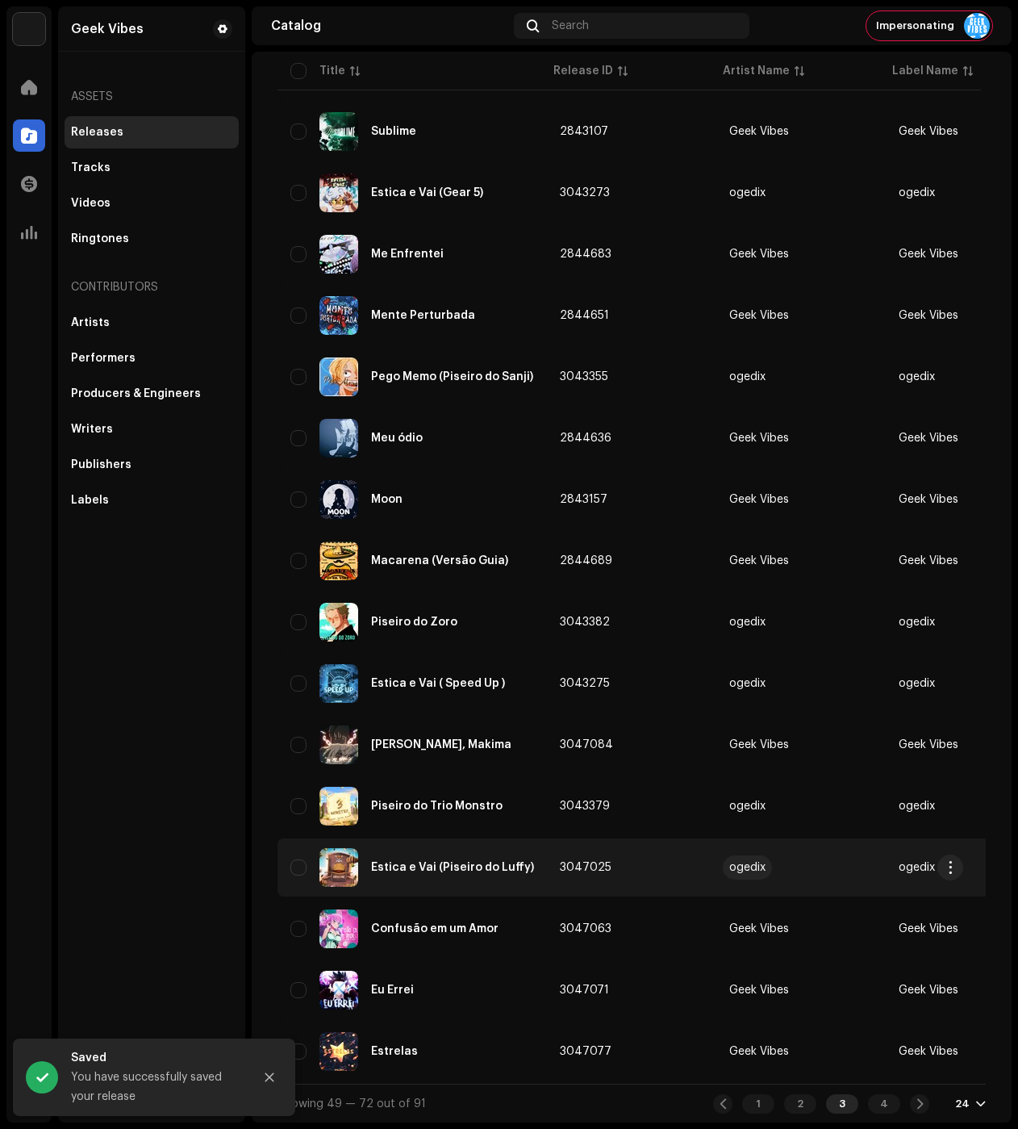
scroll to position [650, 0]
drag, startPoint x: 754, startPoint y: 862, endPoint x: 777, endPoint y: 854, distance: 23.7
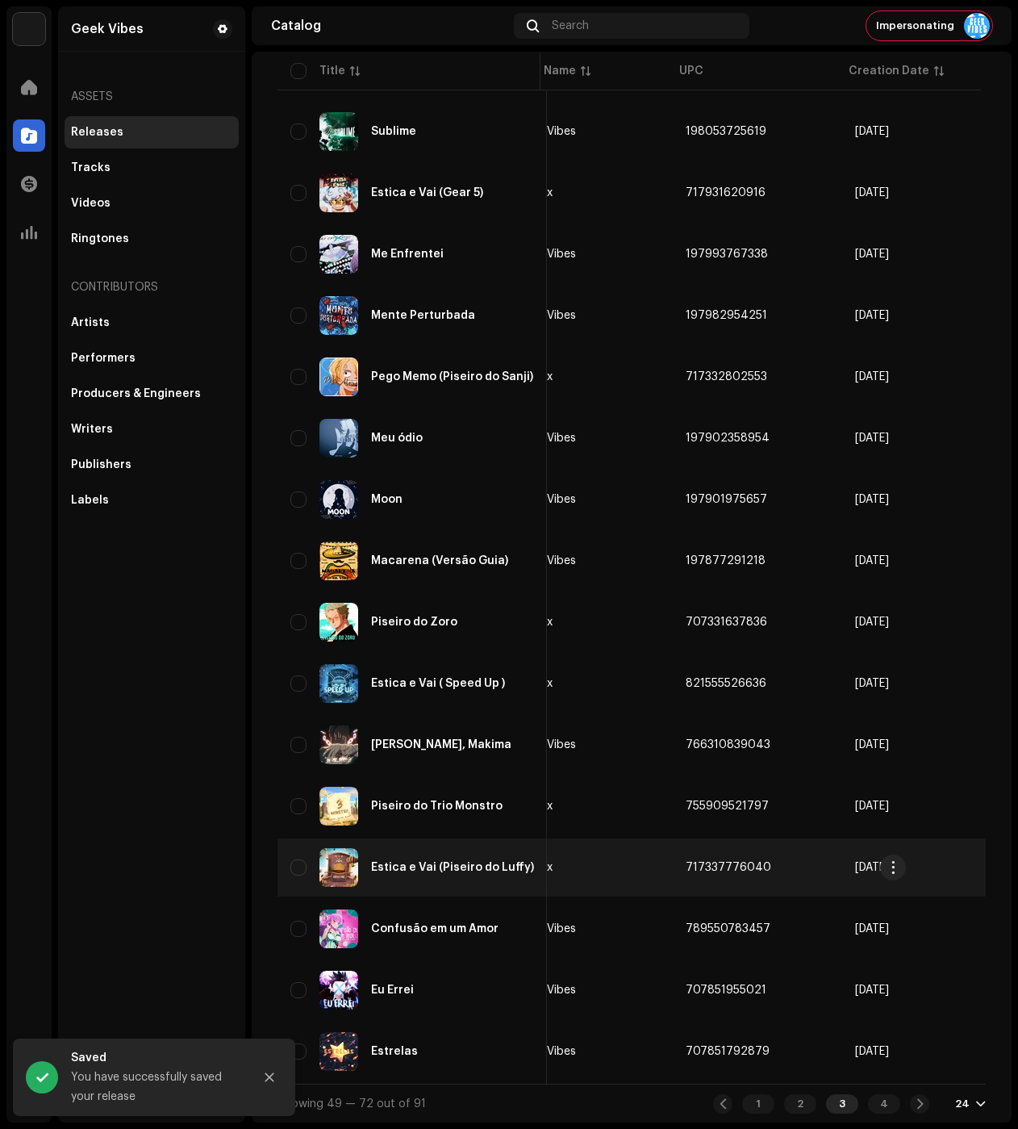
scroll to position [0, 0]
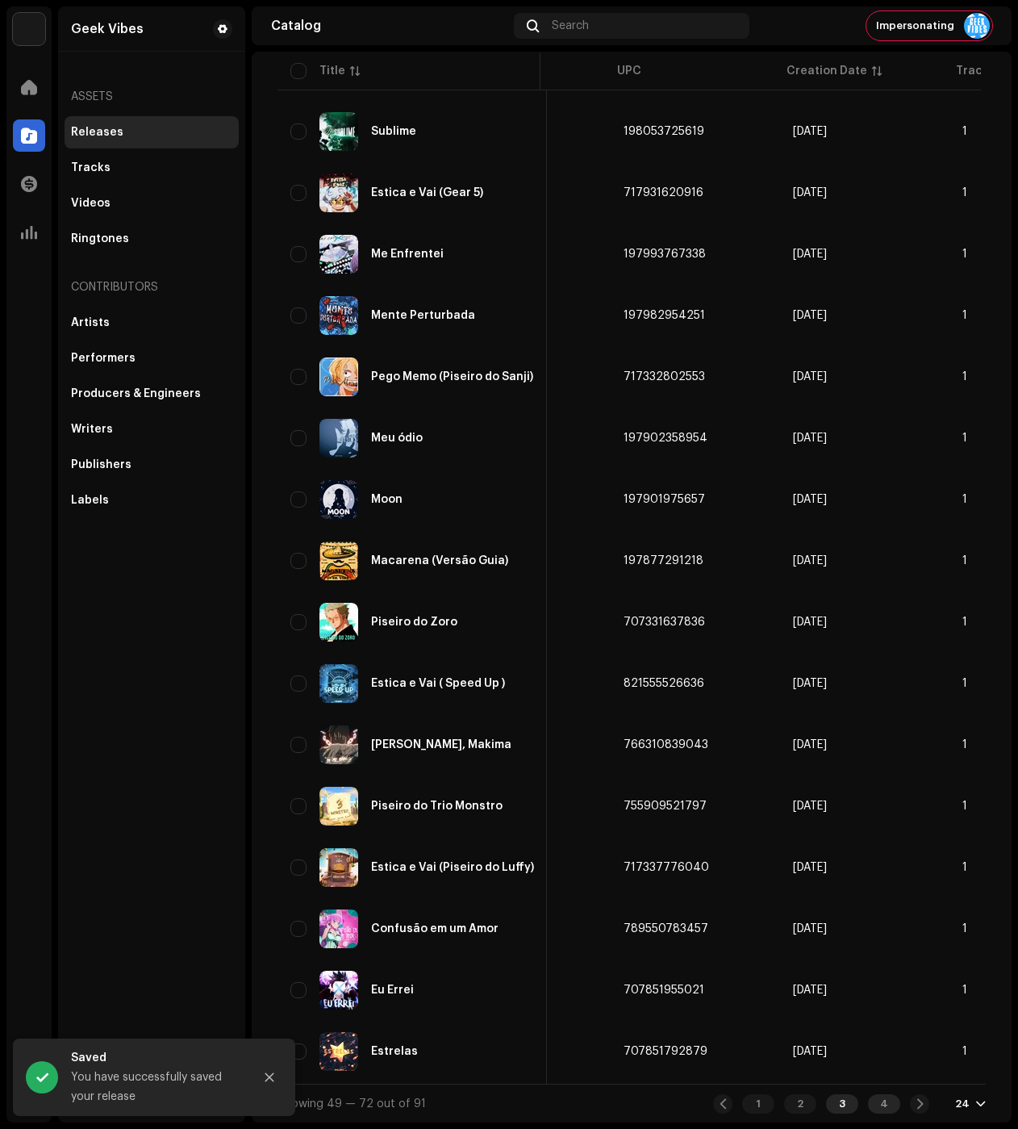
click at [879, 1100] on div "4" at bounding box center [884, 1103] width 32 height 19
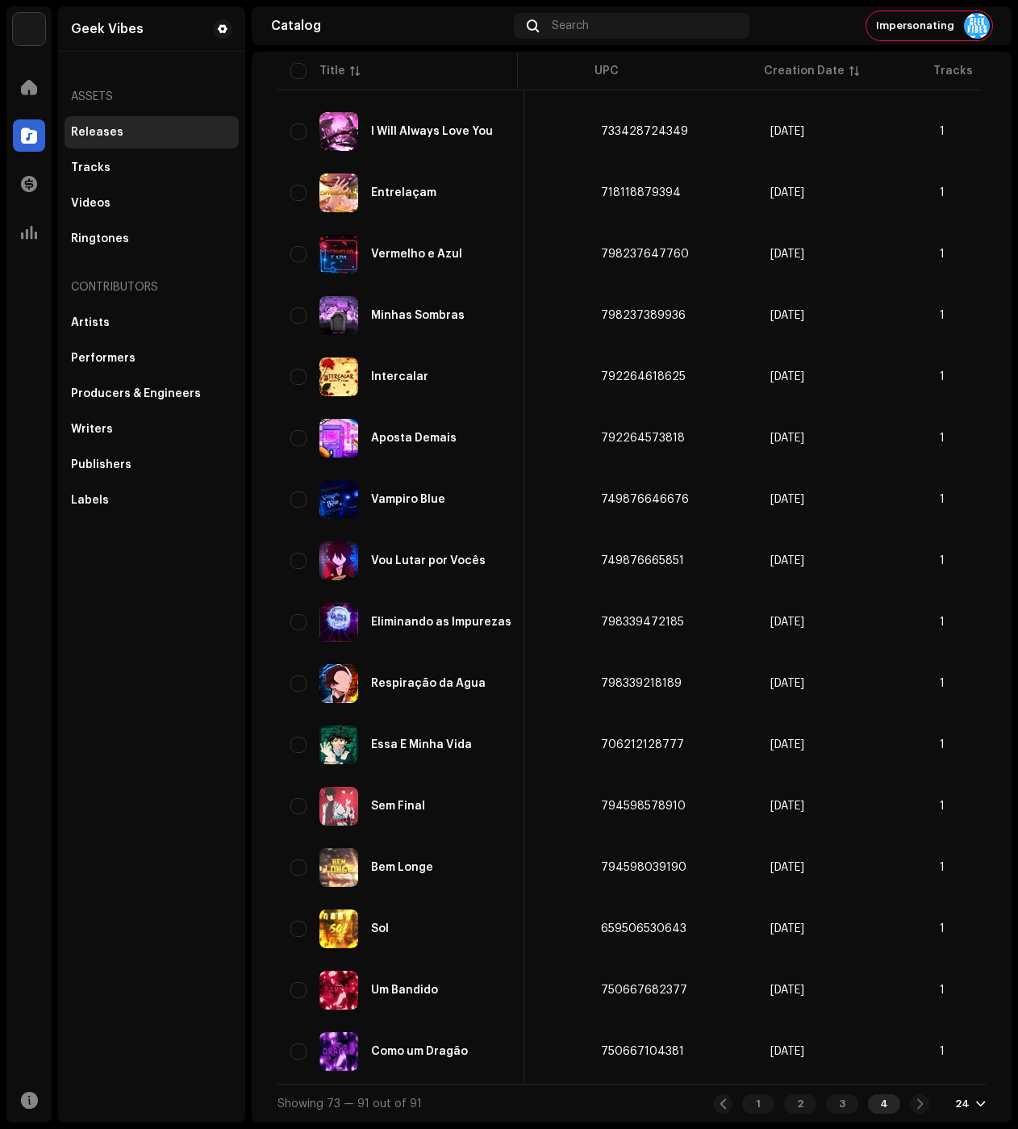
drag, startPoint x: 216, startPoint y: 641, endPoint x: 191, endPoint y: 591, distance: 55.9
click at [217, 641] on div "Geek Vibes Assets Releases Tracks Videos Ringtones Contributors Artists Perform…" at bounding box center [151, 564] width 187 height 1116
drag, startPoint x: 984, startPoint y: 27, endPoint x: 974, endPoint y: 47, distance: 22.0
click at [984, 27] on img at bounding box center [977, 26] width 26 height 26
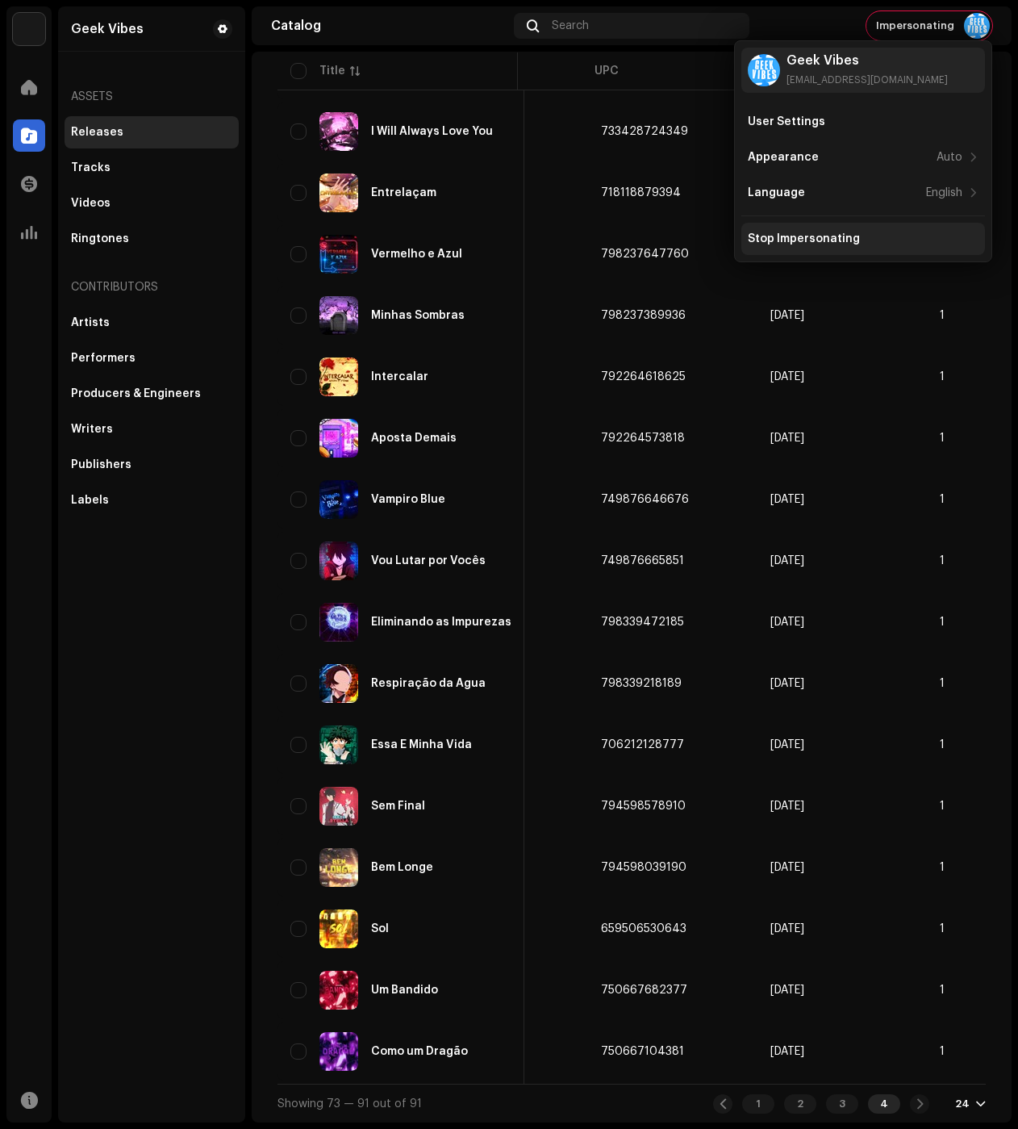
click at [798, 246] on div "Stop Impersonating" at bounding box center [863, 239] width 244 height 32
